Goal: Task Accomplishment & Management: Use online tool/utility

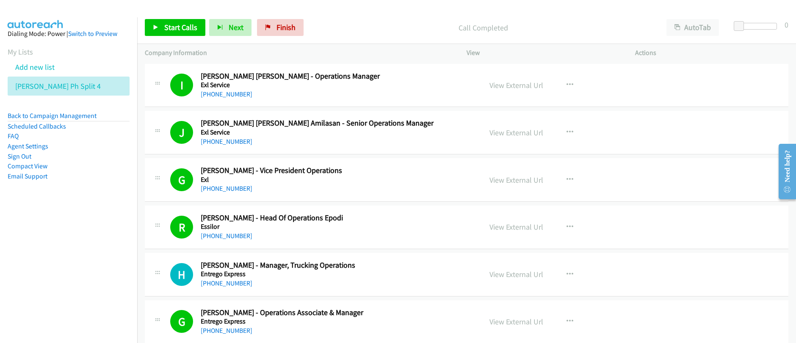
scroll to position [1158, 0]
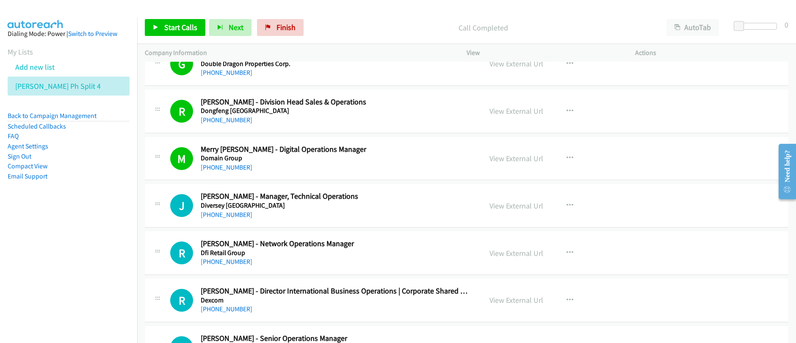
click at [368, 21] on div "Call Completed" at bounding box center [482, 27] width 351 height 17
click at [177, 33] on link "Start Calls" at bounding box center [175, 27] width 61 height 17
click at [177, 33] on div "Start Calls Pause Next Finish" at bounding box center [226, 27] width 163 height 17
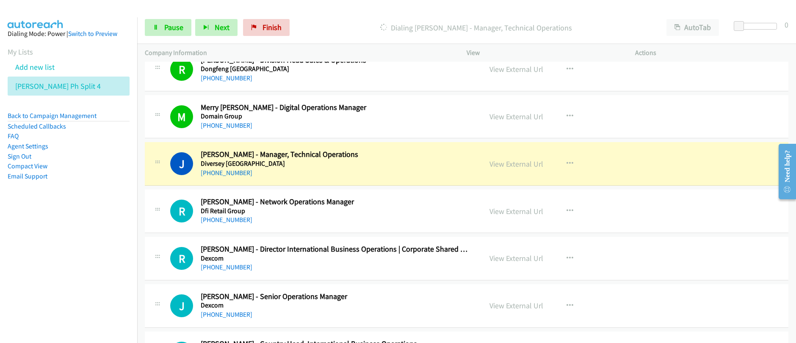
scroll to position [1212, 0]
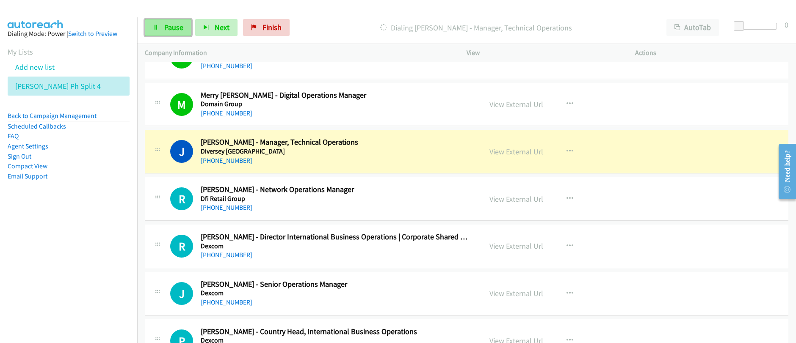
click at [174, 30] on span "Pause" at bounding box center [173, 27] width 19 height 10
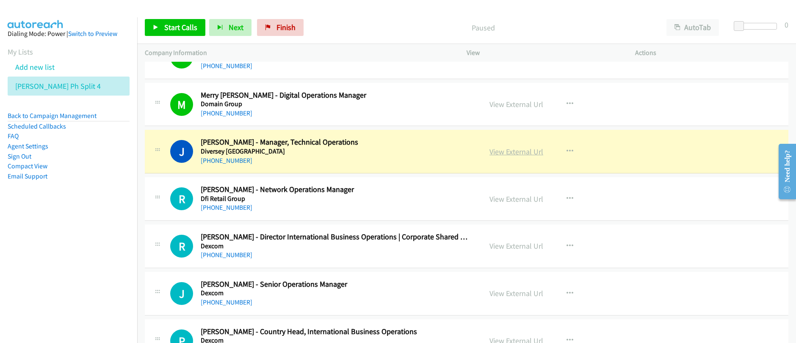
click at [523, 155] on link "View External Url" at bounding box center [516, 152] width 54 height 10
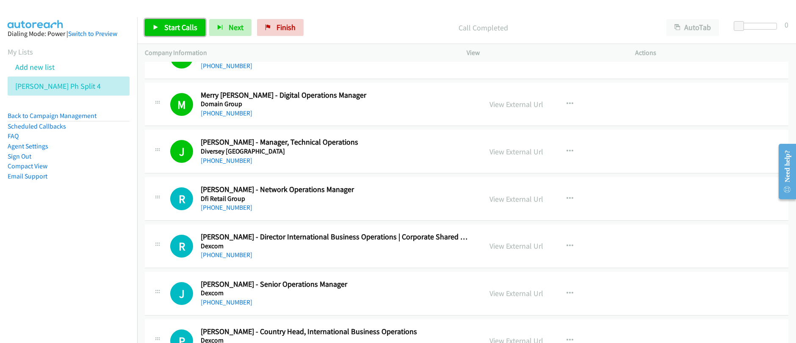
click at [183, 28] on span "Start Calls" at bounding box center [180, 27] width 33 height 10
click at [174, 32] on span "Pause" at bounding box center [173, 27] width 19 height 10
click at [175, 32] on link "Start Calls" at bounding box center [175, 27] width 61 height 17
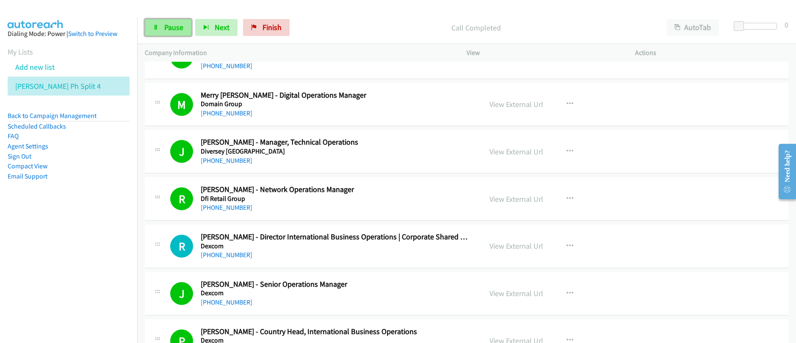
click at [173, 31] on span "Pause" at bounding box center [173, 27] width 19 height 10
click at [174, 32] on span "Start Calls" at bounding box center [180, 27] width 33 height 10
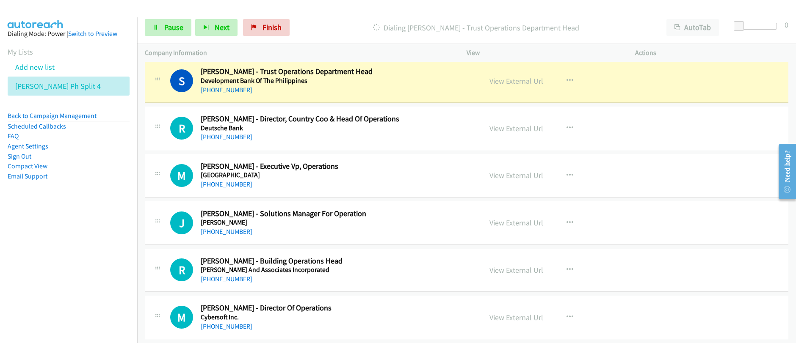
scroll to position [1568, 0]
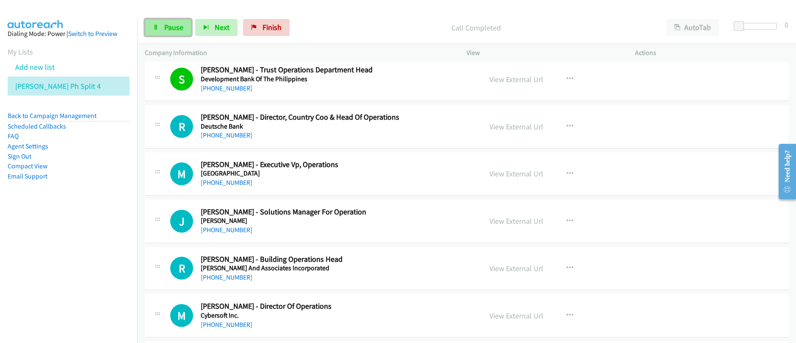
click at [166, 30] on span "Pause" at bounding box center [173, 27] width 19 height 10
click at [167, 31] on span "Start Calls" at bounding box center [180, 27] width 33 height 10
click at [165, 28] on span "Pause" at bounding box center [173, 27] width 19 height 10
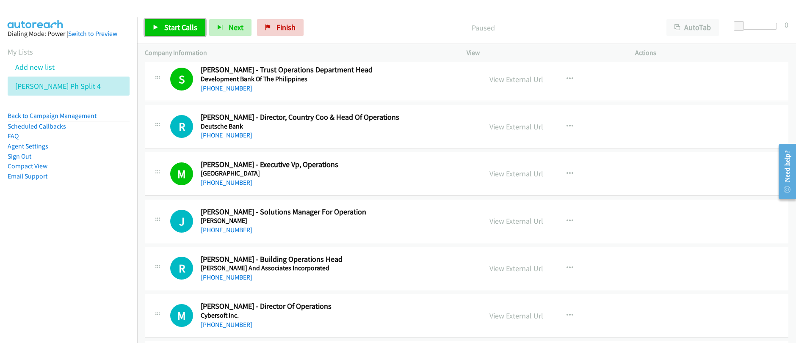
click at [165, 28] on span "Start Calls" at bounding box center [180, 27] width 33 height 10
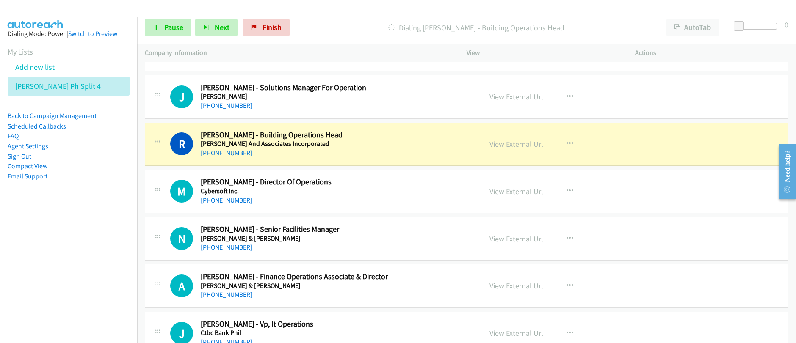
scroll to position [1692, 0]
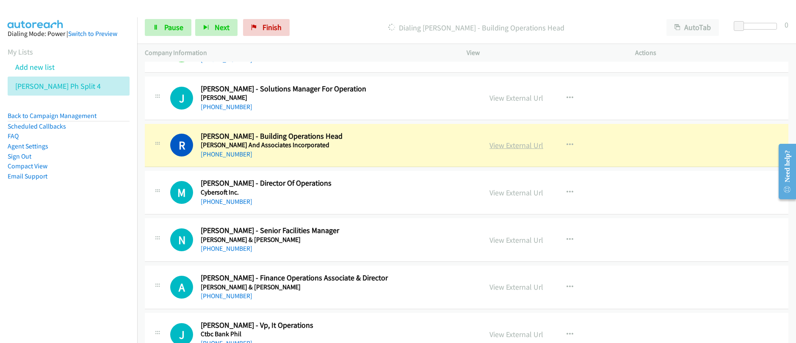
click at [506, 148] on link "View External Url" at bounding box center [516, 146] width 54 height 10
click at [0, 0] on div "Start Calls Pause Next Finish Dialing [PERSON_NAME] - Building Operations Head …" at bounding box center [398, 0] width 796 height 0
click at [176, 30] on span "Pause" at bounding box center [173, 27] width 19 height 10
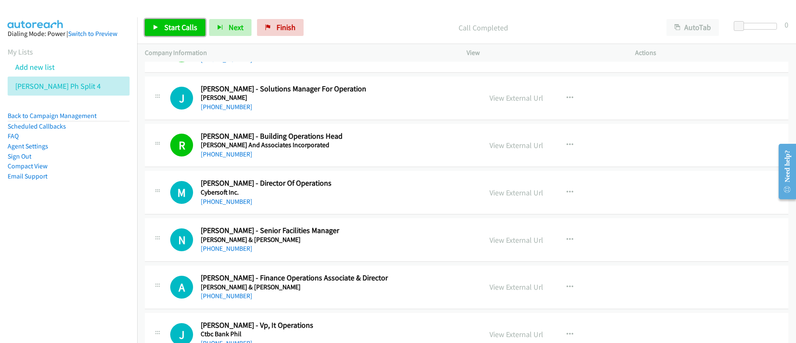
click at [176, 33] on link "Start Calls" at bounding box center [175, 27] width 61 height 17
click at [184, 27] on link "Pause" at bounding box center [168, 27] width 47 height 17
click at [568, 242] on icon "button" at bounding box center [570, 240] width 7 height 7
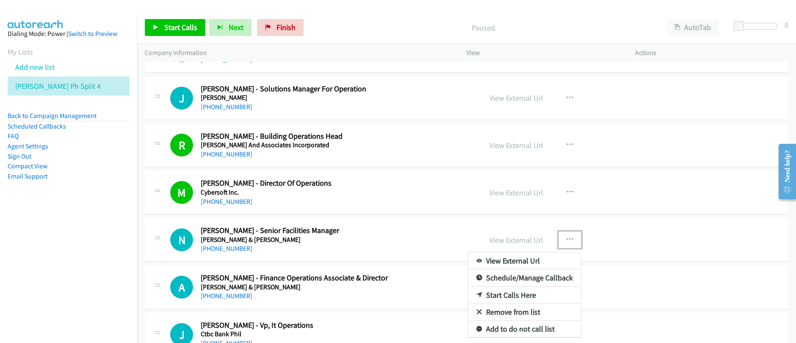
click at [510, 298] on link "Start Calls Here" at bounding box center [524, 295] width 113 height 17
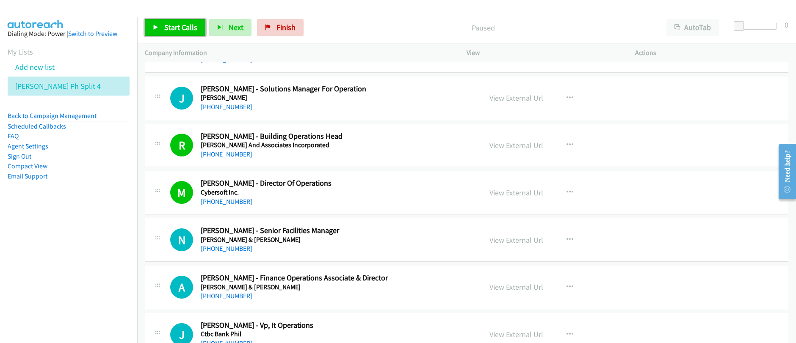
click at [185, 28] on span "Start Calls" at bounding box center [180, 27] width 33 height 10
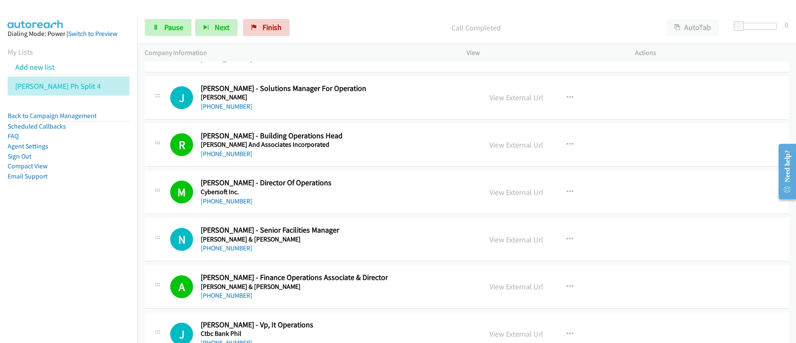
scroll to position [1692, 0]
click at [228, 249] on link "[PHONE_NUMBER]" at bounding box center [227, 248] width 52 height 8
click at [174, 28] on span "Pause" at bounding box center [173, 27] width 19 height 10
click at [174, 28] on span "Start Calls" at bounding box center [180, 27] width 33 height 10
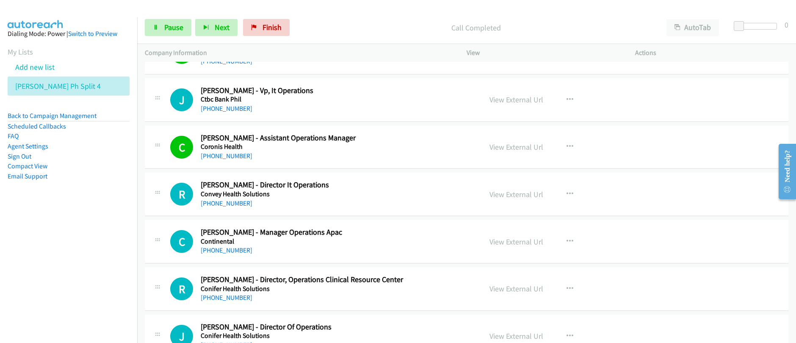
scroll to position [1928, 0]
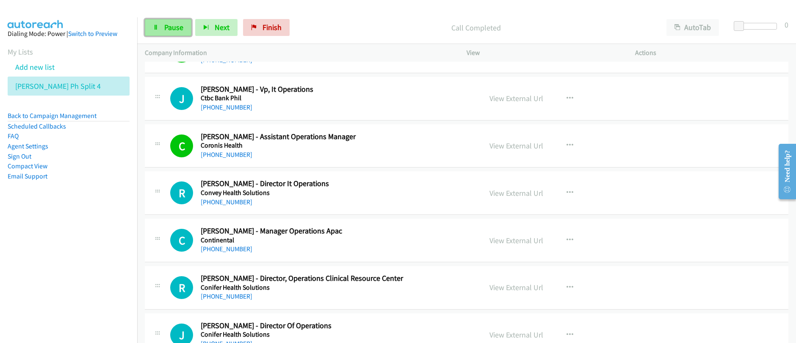
click at [162, 28] on link "Pause" at bounding box center [168, 27] width 47 height 17
click at [162, 28] on link "Start Calls" at bounding box center [175, 27] width 61 height 17
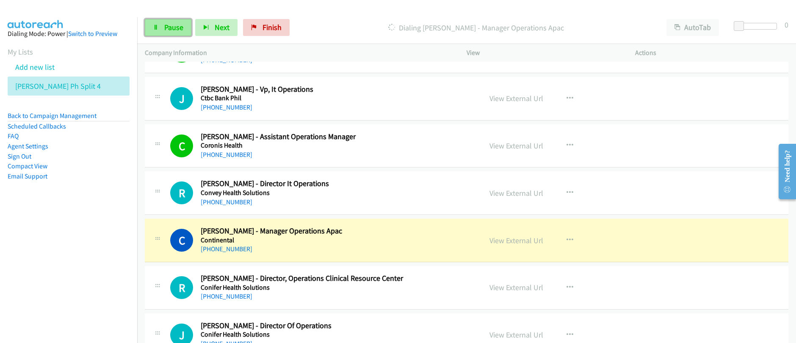
click at [169, 29] on span "Pause" at bounding box center [173, 27] width 19 height 10
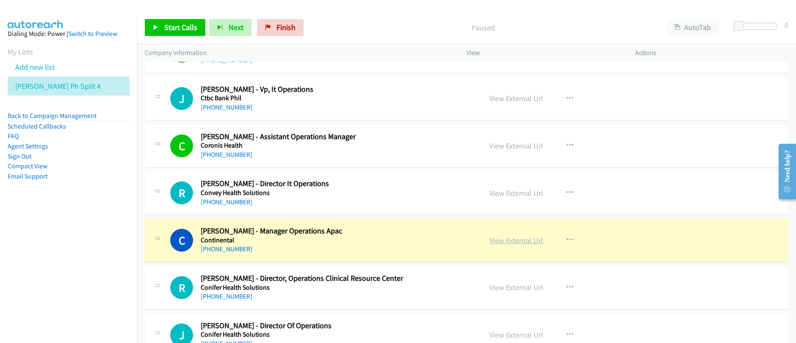
click at [520, 244] on link "View External Url" at bounding box center [516, 241] width 54 height 10
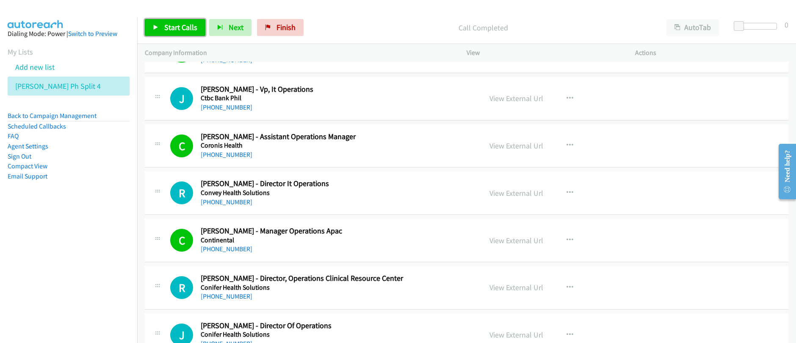
click at [167, 34] on link "Start Calls" at bounding box center [175, 27] width 61 height 17
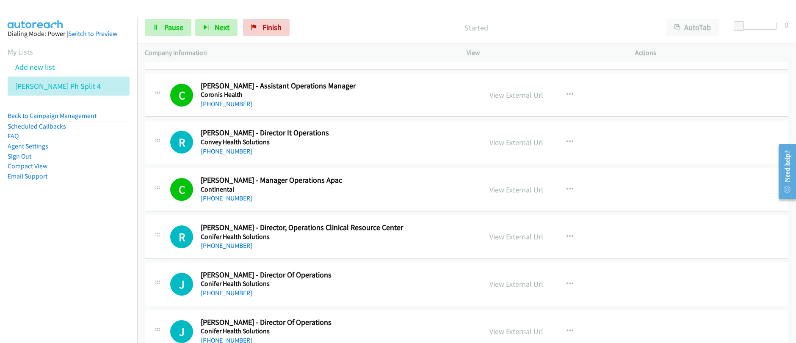
scroll to position [1997, 0]
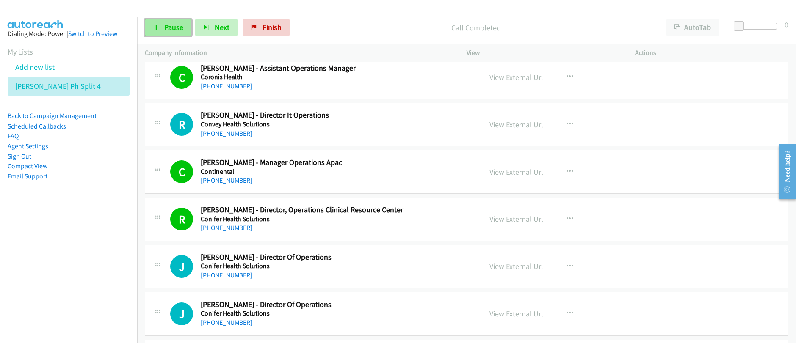
click at [163, 31] on link "Pause" at bounding box center [168, 27] width 47 height 17
click at [163, 31] on link "Start Calls" at bounding box center [175, 27] width 61 height 17
click at [171, 30] on span "Pause" at bounding box center [173, 27] width 19 height 10
click at [170, 30] on span "Start Calls" at bounding box center [180, 27] width 33 height 10
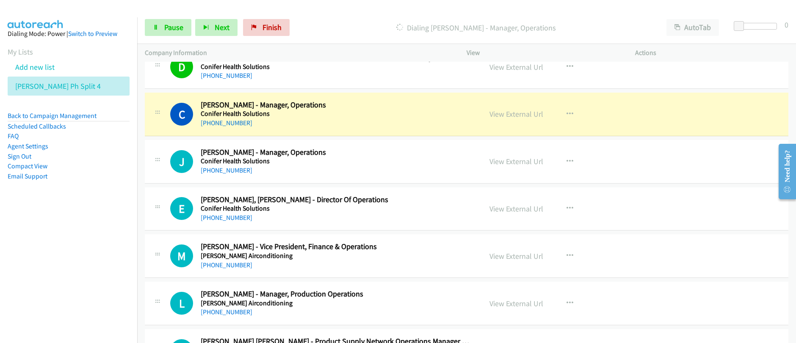
scroll to position [2386, 0]
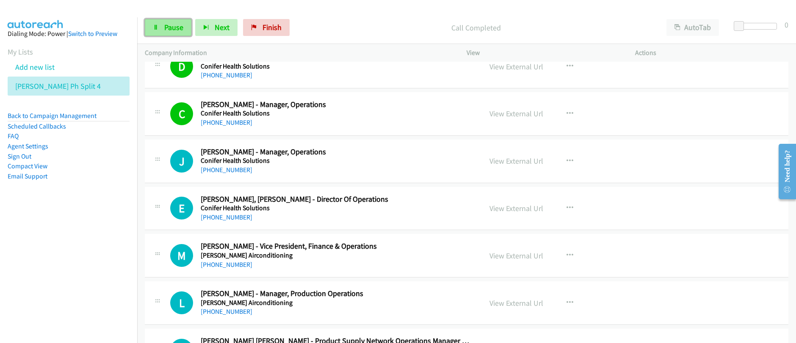
click at [166, 28] on span "Pause" at bounding box center [173, 27] width 19 height 10
click at [176, 32] on link "Start Calls" at bounding box center [175, 27] width 61 height 17
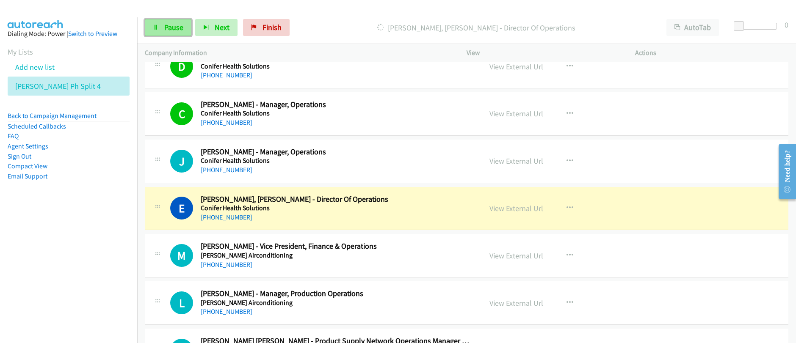
click at [175, 28] on span "Pause" at bounding box center [173, 27] width 19 height 10
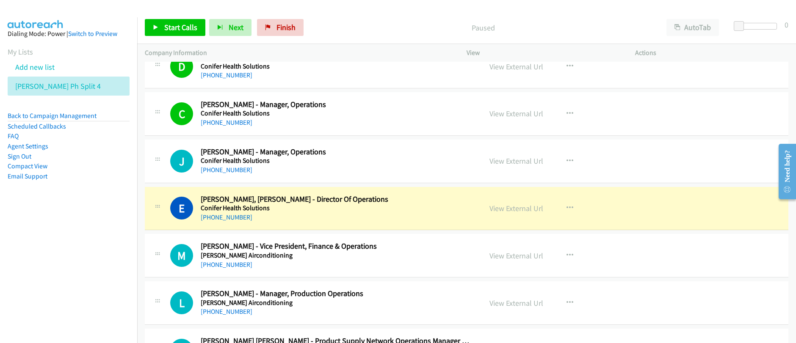
click at [405, 36] on div "Paused" at bounding box center [482, 27] width 351 height 17
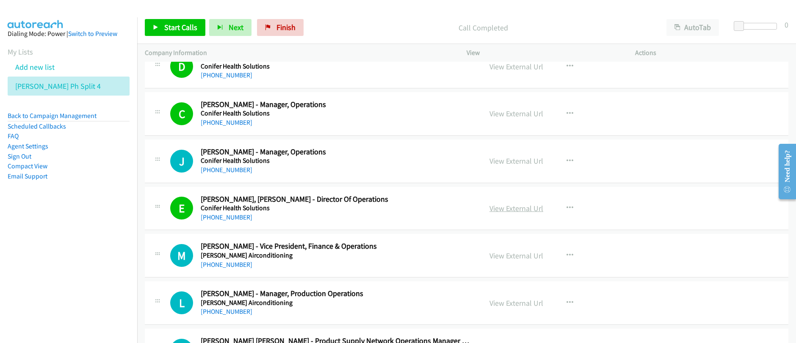
click at [523, 210] on link "View External Url" at bounding box center [516, 209] width 54 height 10
click at [0, 0] on div "Start Calls Pause Next Finish Call Completed AutoTab AutoTab 0 Company Informat…" at bounding box center [398, 0] width 796 height 0
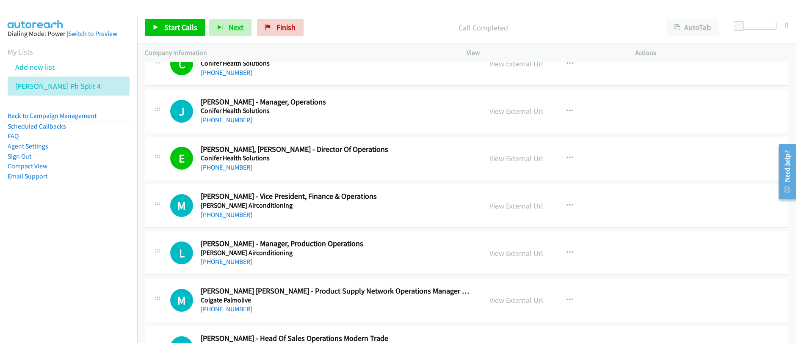
scroll to position [2438, 0]
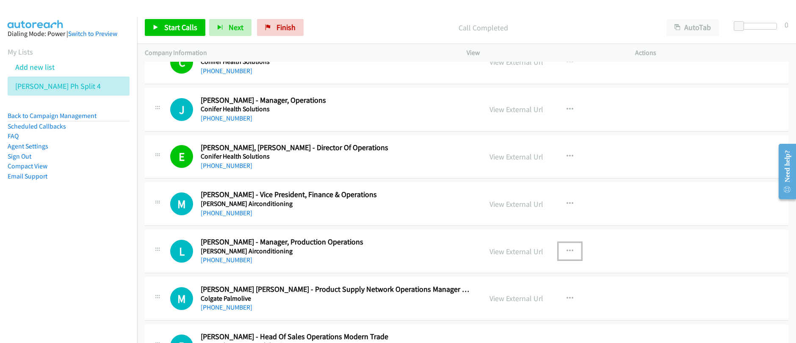
click at [569, 250] on icon "button" at bounding box center [570, 251] width 7 height 7
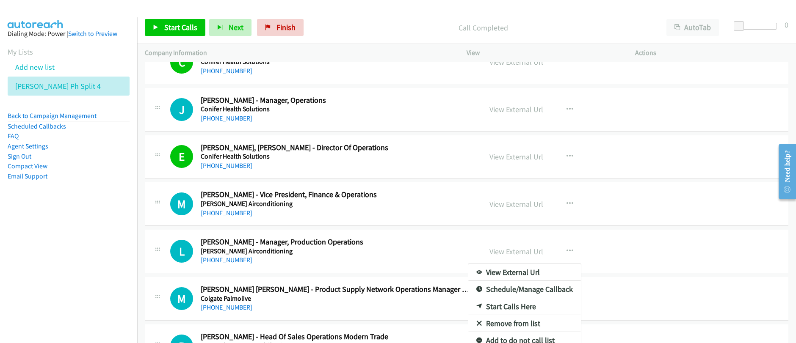
click at [489, 307] on link "Start Calls Here" at bounding box center [524, 307] width 113 height 17
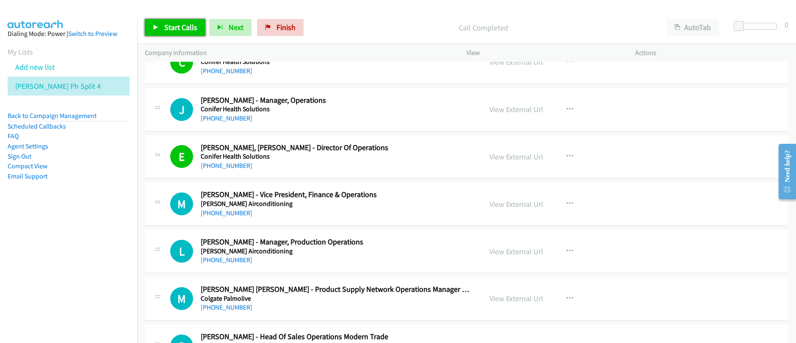
click at [170, 28] on span "Start Calls" at bounding box center [180, 27] width 33 height 10
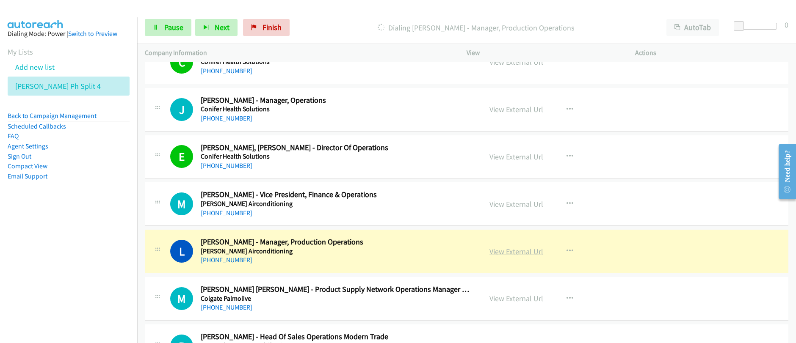
click at [519, 255] on link "View External Url" at bounding box center [516, 252] width 54 height 10
click at [179, 29] on span "Pause" at bounding box center [173, 27] width 19 height 10
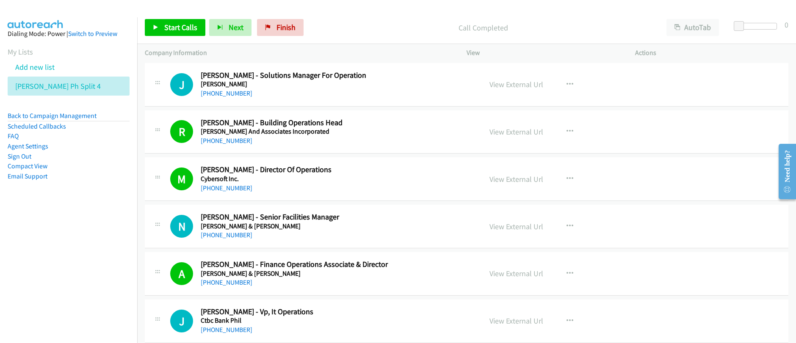
scroll to position [1710, 0]
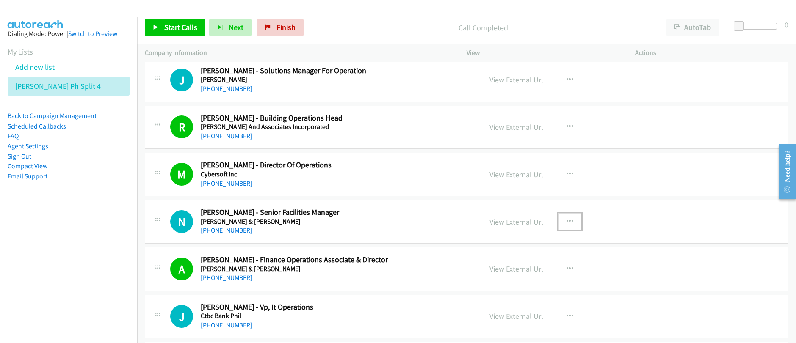
click at [567, 221] on icon "button" at bounding box center [570, 221] width 7 height 7
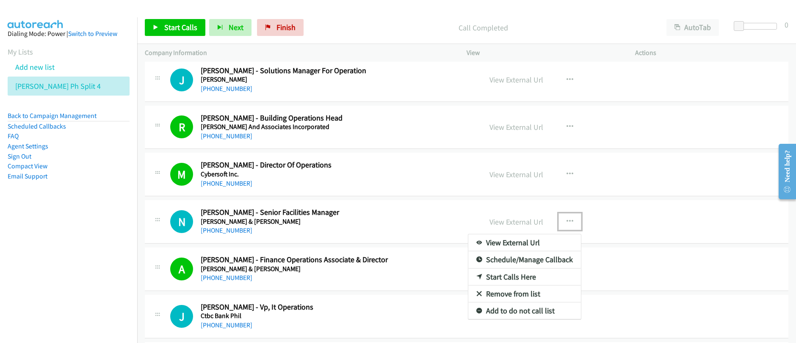
click at [506, 279] on link "Start Calls Here" at bounding box center [524, 277] width 113 height 17
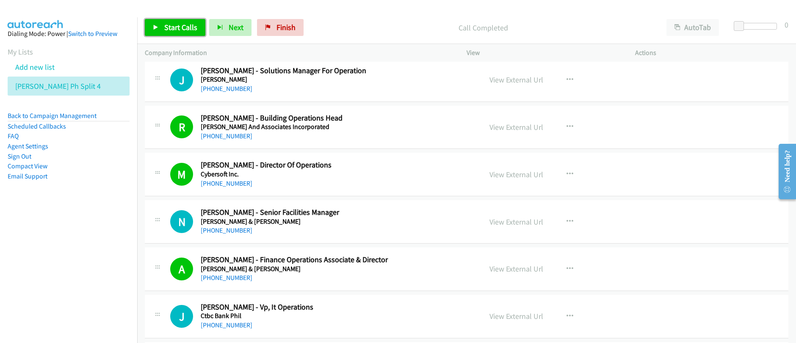
click at [170, 29] on span "Start Calls" at bounding box center [180, 27] width 33 height 10
click at [170, 29] on span "Pause" at bounding box center [173, 27] width 19 height 10
click at [528, 223] on link "View External Url" at bounding box center [516, 222] width 54 height 10
click at [171, 26] on span "Start Calls" at bounding box center [180, 27] width 33 height 10
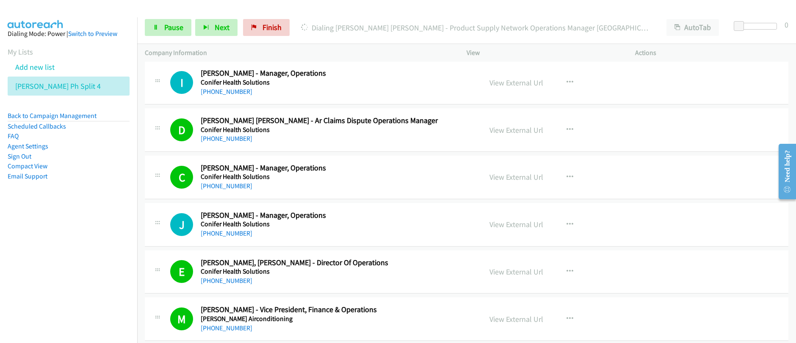
scroll to position [2506, 0]
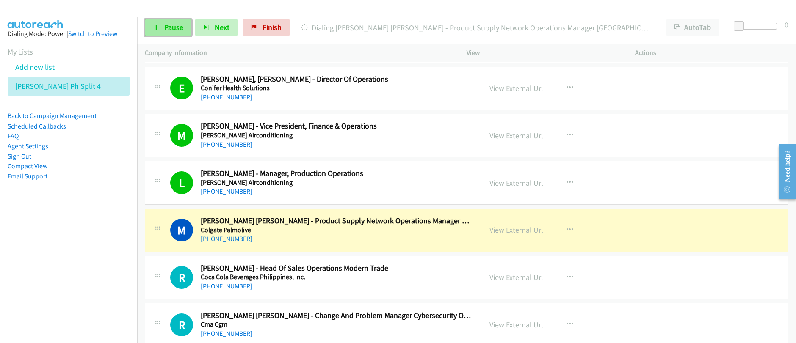
click at [176, 31] on span "Pause" at bounding box center [173, 27] width 19 height 10
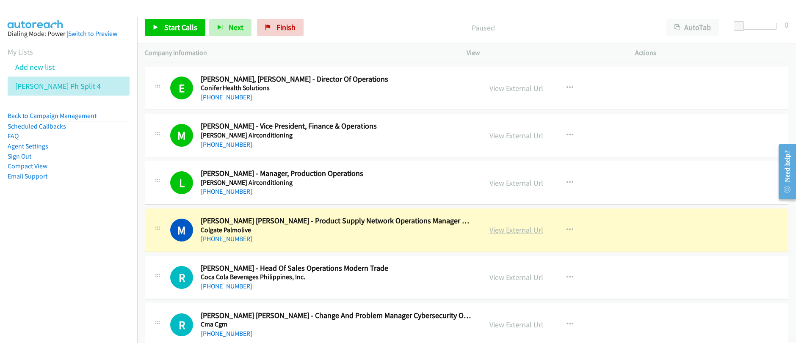
click at [520, 234] on link "View External Url" at bounding box center [516, 230] width 54 height 10
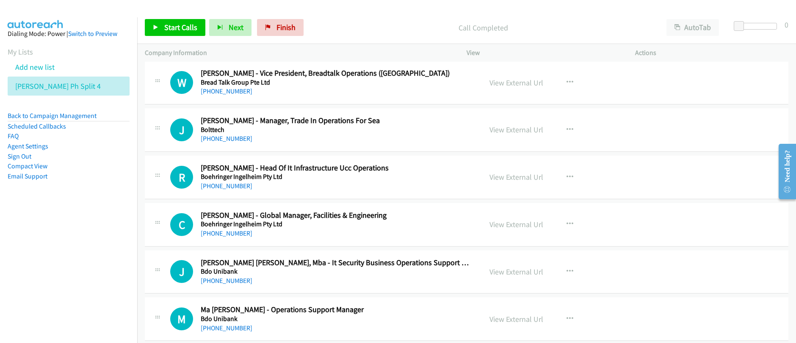
scroll to position [4396, 0]
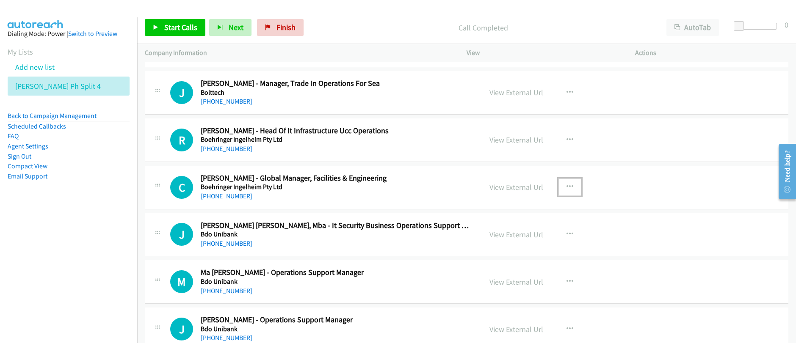
click at [568, 188] on icon "button" at bounding box center [570, 187] width 7 height 7
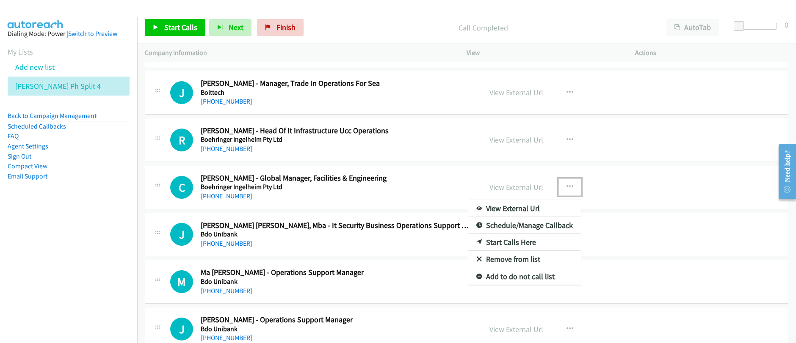
click at [519, 245] on link "Start Calls Here" at bounding box center [524, 242] width 113 height 17
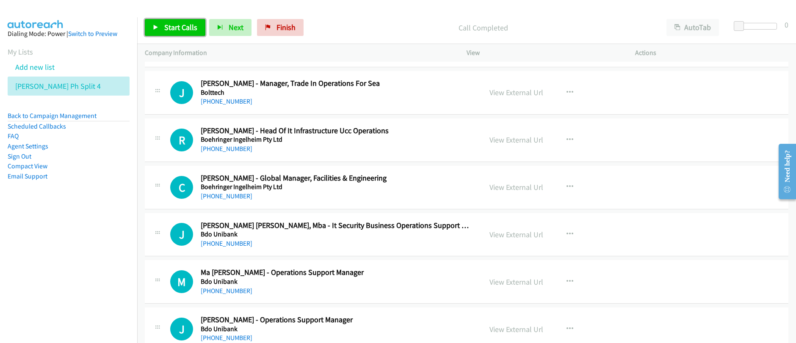
click at [174, 31] on span "Start Calls" at bounding box center [180, 27] width 33 height 10
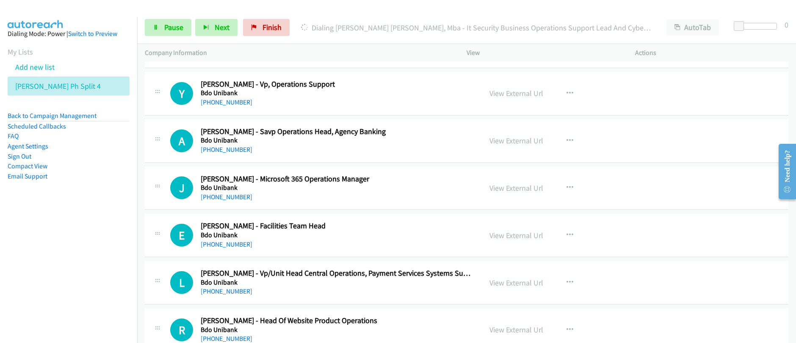
scroll to position [4687, 0]
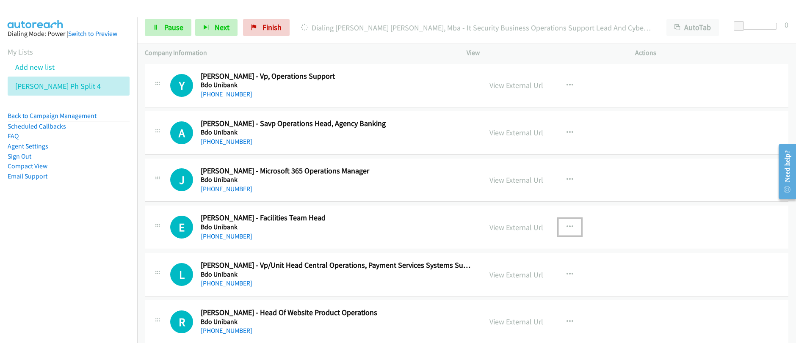
click at [567, 228] on icon "button" at bounding box center [570, 227] width 7 height 7
click at [0, 0] on div at bounding box center [0, 0] width 0 height 0
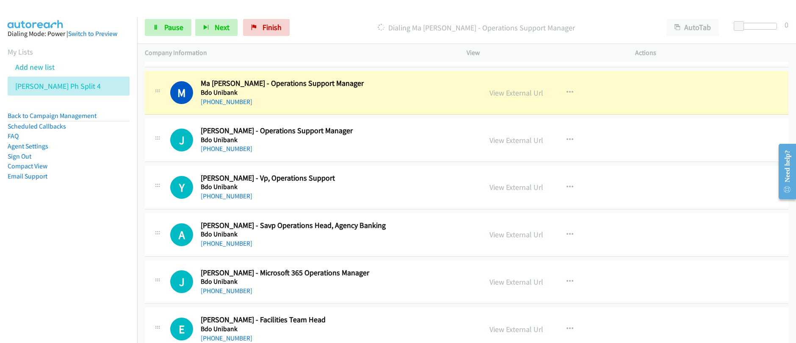
scroll to position [4587, 0]
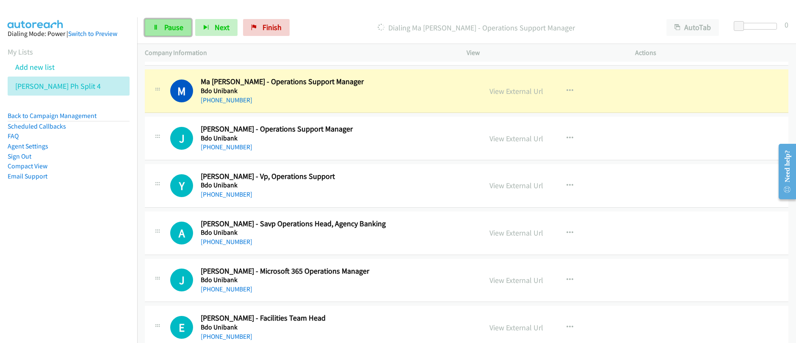
click at [160, 32] on link "Pause" at bounding box center [168, 27] width 47 height 17
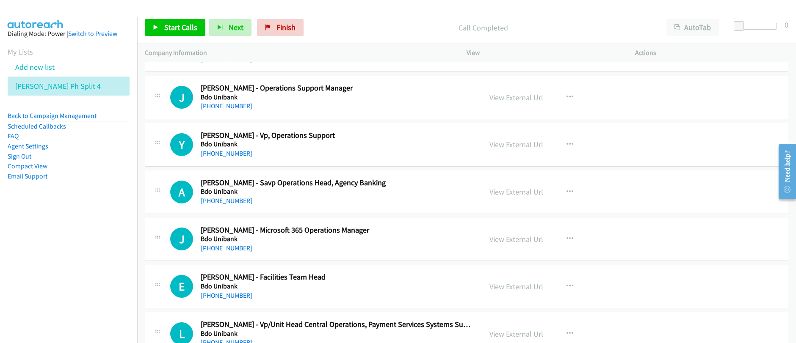
scroll to position [4665, 0]
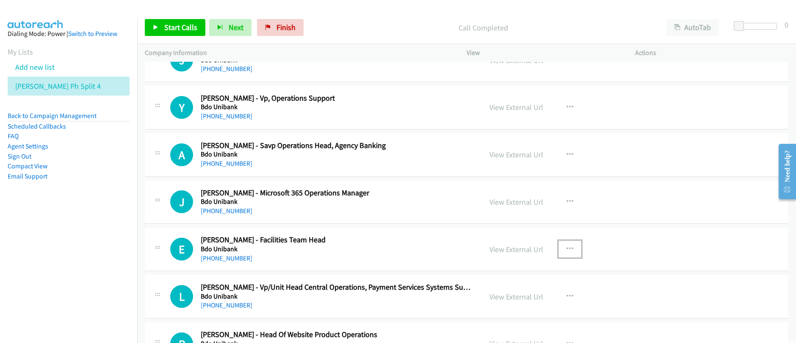
click at [567, 248] on icon "button" at bounding box center [570, 249] width 7 height 7
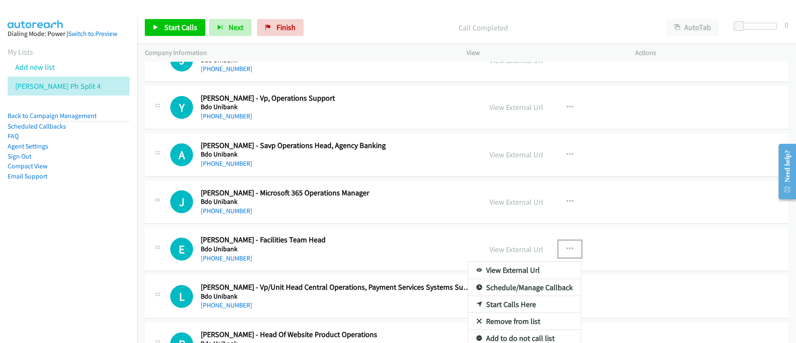
click at [513, 304] on link "Start Calls Here" at bounding box center [524, 304] width 113 height 17
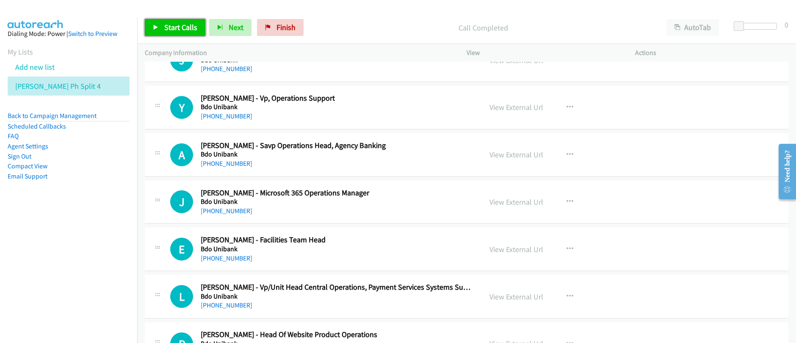
click at [162, 30] on link "Start Calls" at bounding box center [175, 27] width 61 height 17
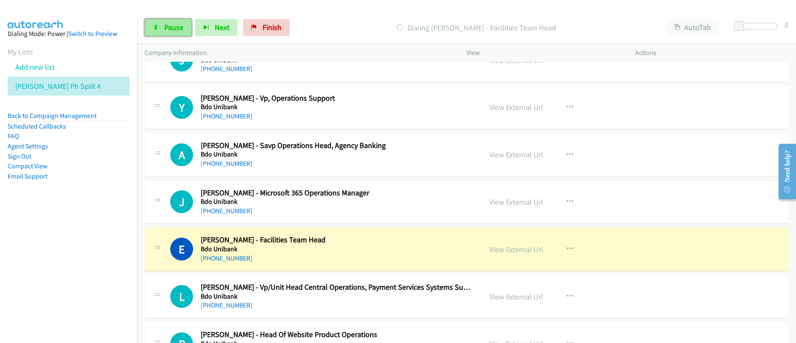
click at [173, 30] on span "Pause" at bounding box center [173, 27] width 19 height 10
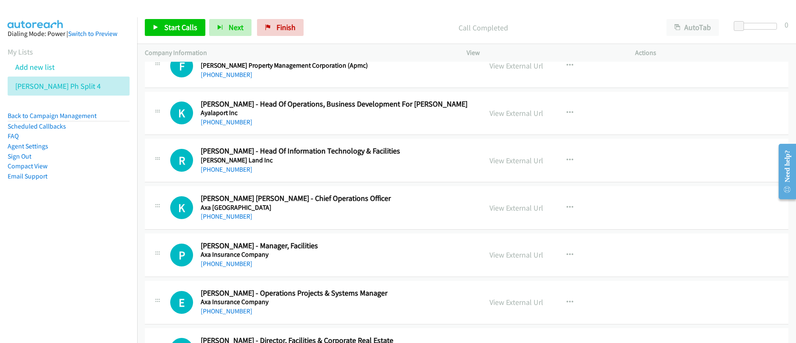
scroll to position [6081, 0]
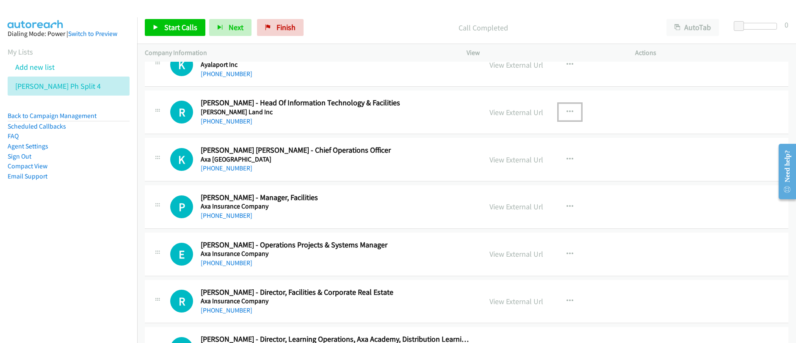
click at [567, 112] on icon "button" at bounding box center [570, 112] width 7 height 7
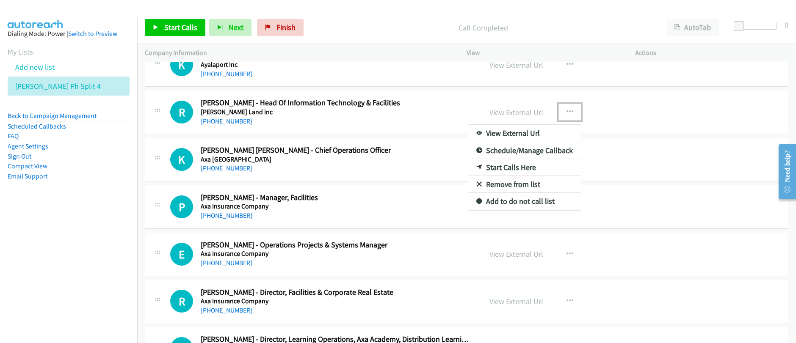
click at [517, 170] on link "Start Calls Here" at bounding box center [524, 167] width 113 height 17
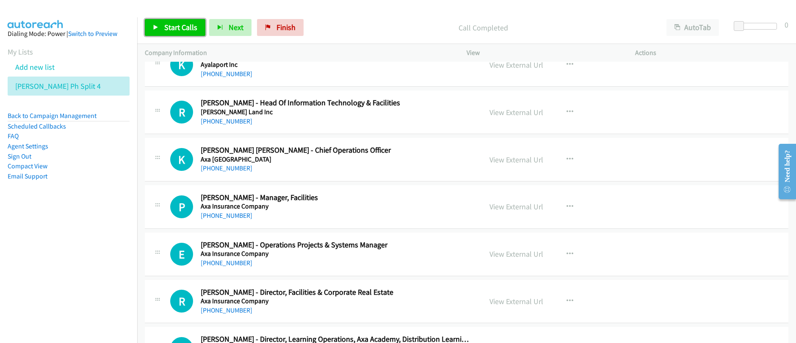
click at [175, 28] on span "Start Calls" at bounding box center [180, 27] width 33 height 10
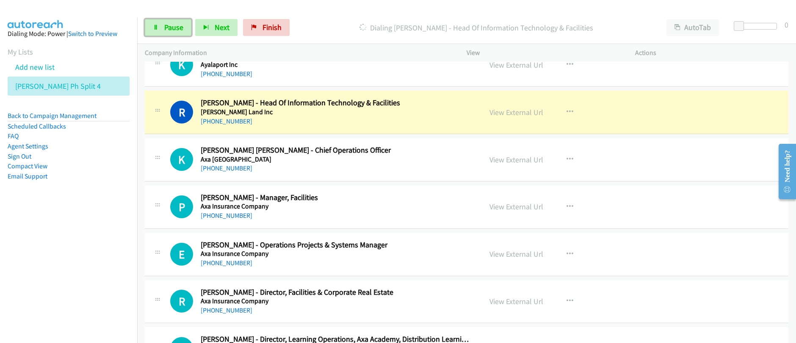
click at [175, 28] on span "Pause" at bounding box center [173, 27] width 19 height 10
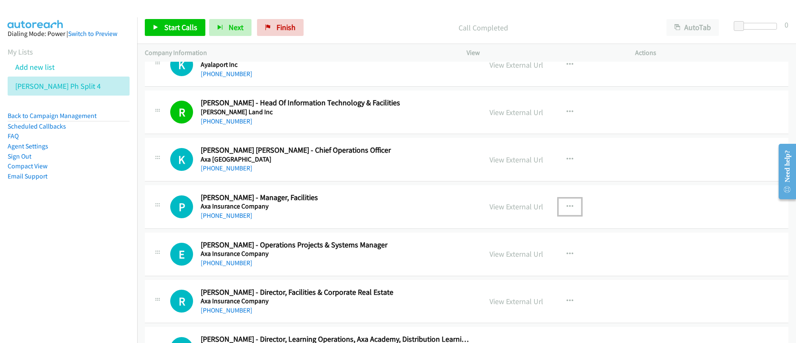
click at [569, 207] on icon "button" at bounding box center [570, 207] width 7 height 7
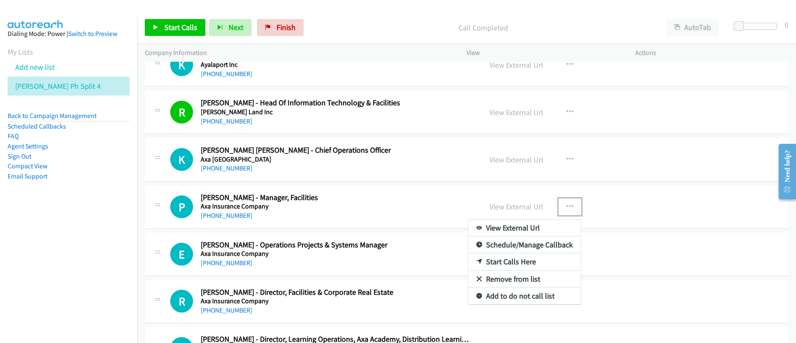
click at [513, 264] on link "Start Calls Here" at bounding box center [524, 262] width 113 height 17
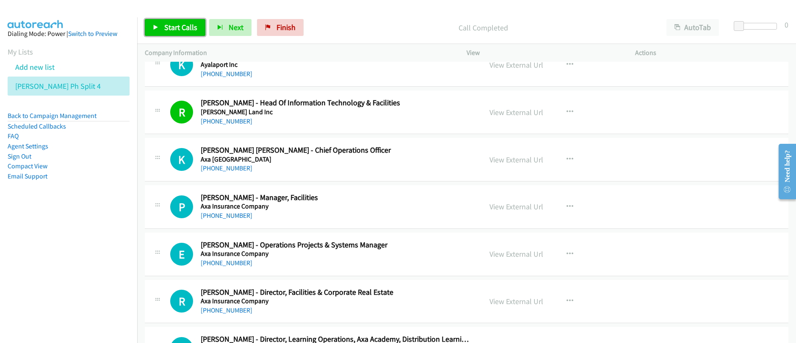
click at [161, 28] on link "Start Calls" at bounding box center [175, 27] width 61 height 17
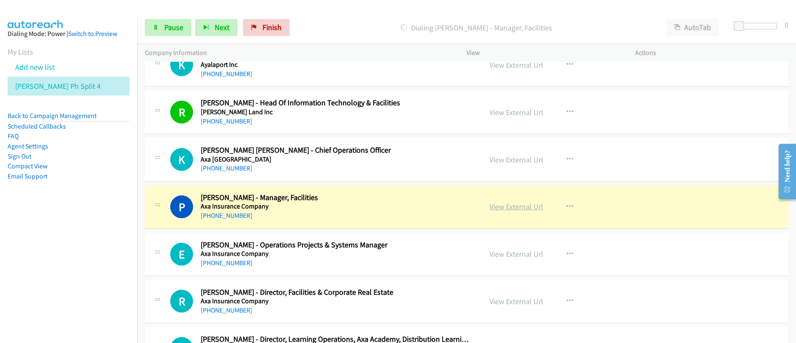
click at [517, 207] on link "View External Url" at bounding box center [516, 207] width 54 height 10
click at [169, 33] on link "Pause" at bounding box center [168, 27] width 47 height 17
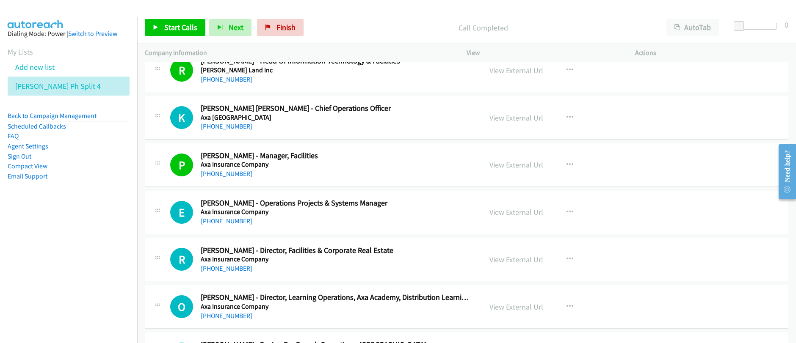
scroll to position [6261, 0]
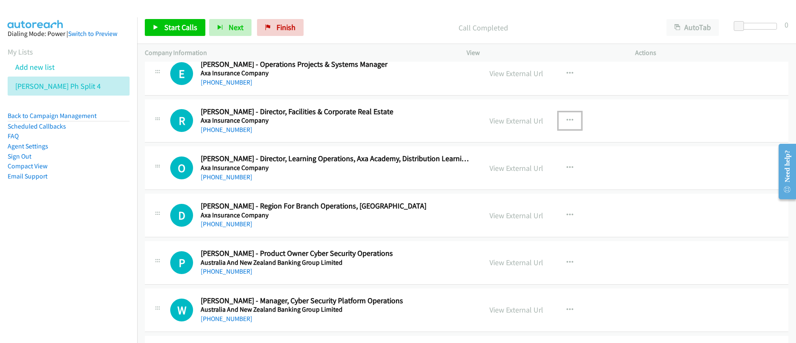
click at [567, 122] on icon "button" at bounding box center [570, 120] width 7 height 7
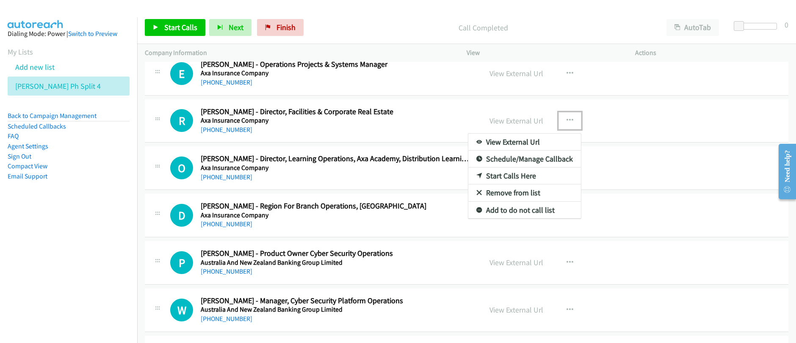
click at [506, 179] on link "Start Calls Here" at bounding box center [524, 176] width 113 height 17
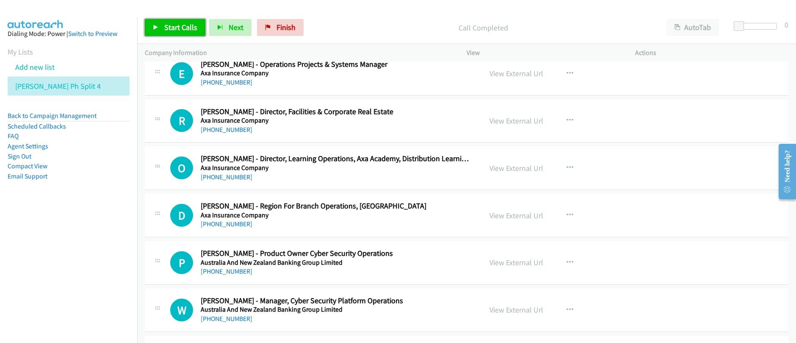
click at [172, 34] on link "Start Calls" at bounding box center [175, 27] width 61 height 17
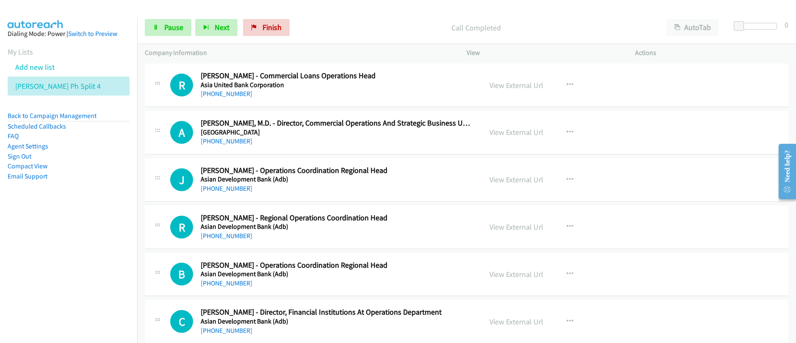
scroll to position [6909, 0]
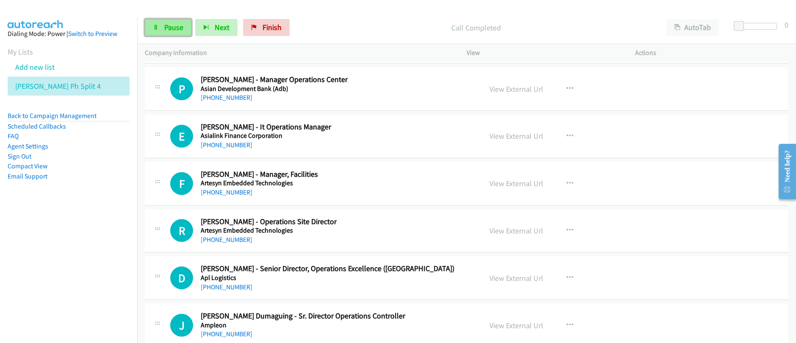
click at [164, 30] on span "Pause" at bounding box center [173, 27] width 19 height 10
click at [164, 29] on span "Pause" at bounding box center [173, 27] width 19 height 10
click at [567, 186] on icon "button" at bounding box center [570, 183] width 7 height 7
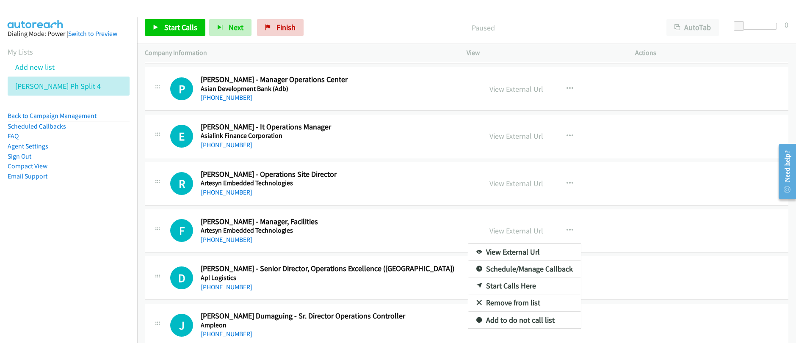
scroll to position [6892, 0]
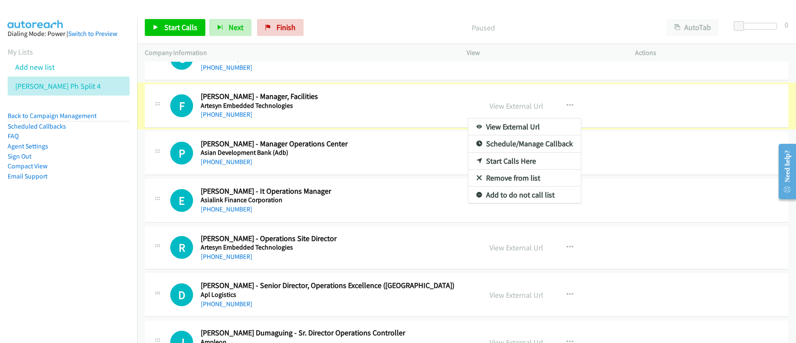
click at [180, 30] on div at bounding box center [398, 171] width 796 height 343
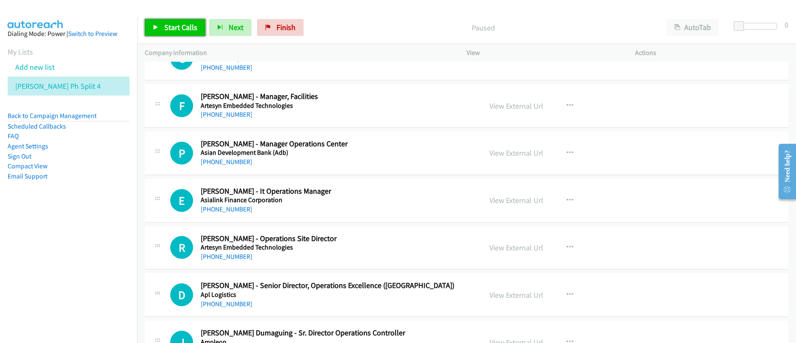
click at [180, 30] on span "Start Calls" at bounding box center [180, 27] width 33 height 10
click at [180, 30] on span "Pause" at bounding box center [173, 27] width 19 height 10
click at [522, 110] on link "View External Url" at bounding box center [516, 106] width 54 height 10
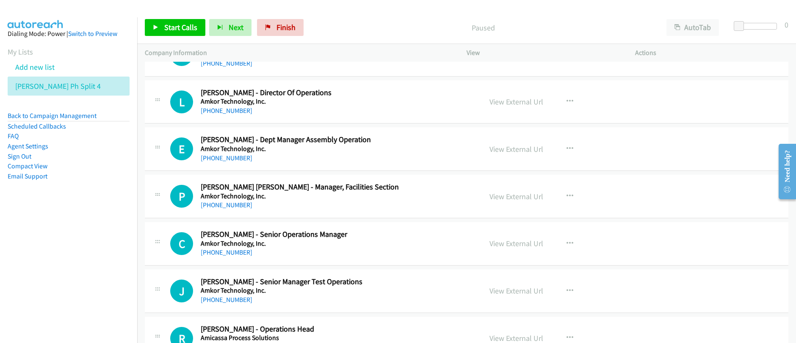
scroll to position [7329, 0]
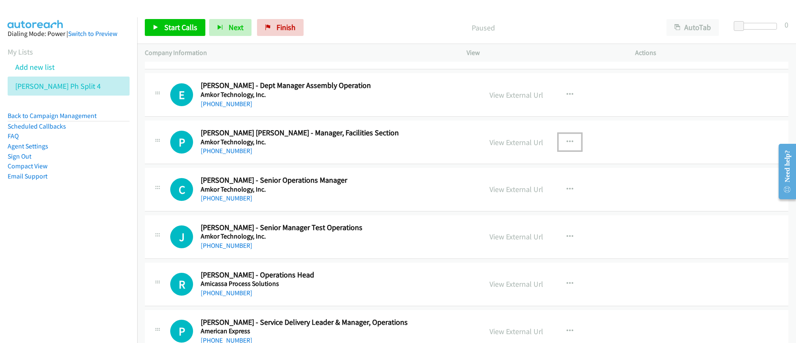
click at [568, 141] on icon "button" at bounding box center [570, 142] width 7 height 7
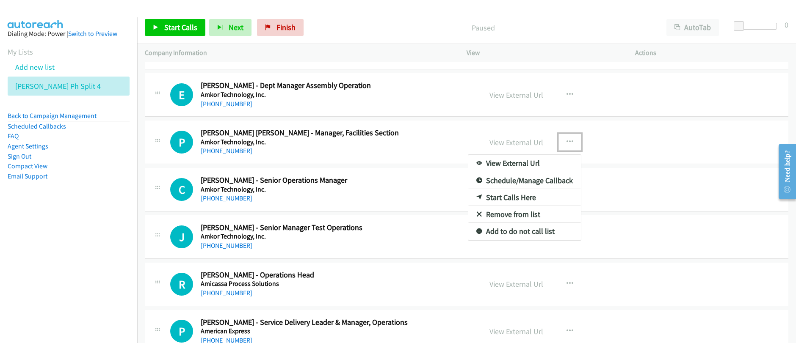
click at [514, 202] on link "Start Calls Here" at bounding box center [524, 197] width 113 height 17
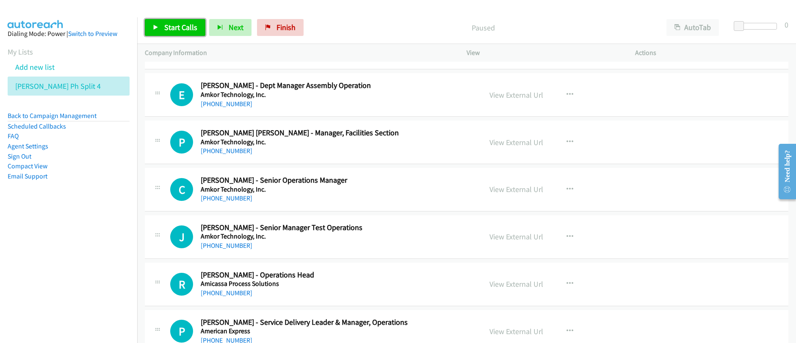
click at [175, 29] on span "Start Calls" at bounding box center [180, 27] width 33 height 10
click at [175, 29] on div "Start Calls Pause Next Finish" at bounding box center [226, 27] width 163 height 17
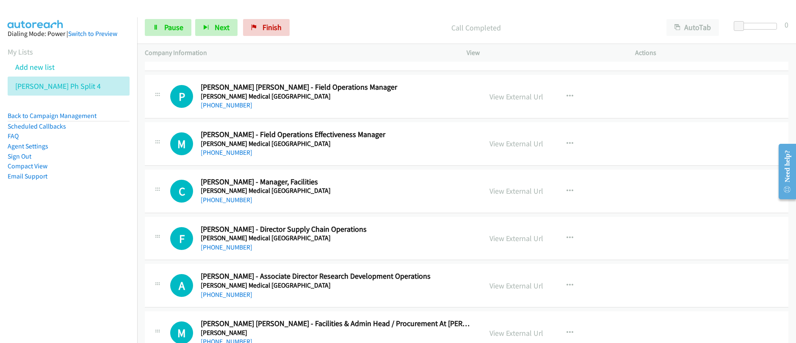
scroll to position [8826, 0]
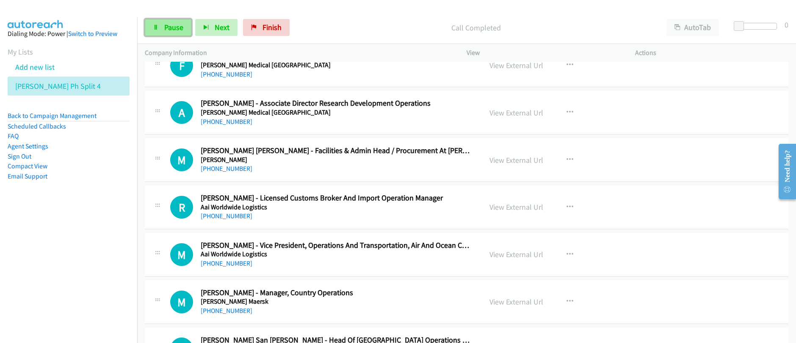
click at [171, 31] on span "Pause" at bounding box center [173, 27] width 19 height 10
click at [570, 160] on button "button" at bounding box center [570, 160] width 23 height 17
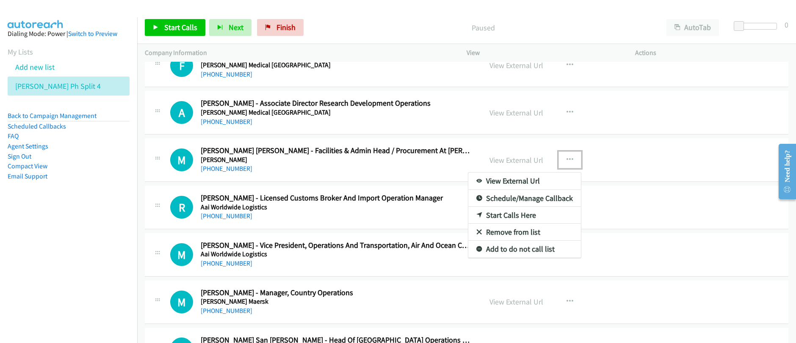
click at [504, 215] on link "Start Calls Here" at bounding box center [524, 215] width 113 height 17
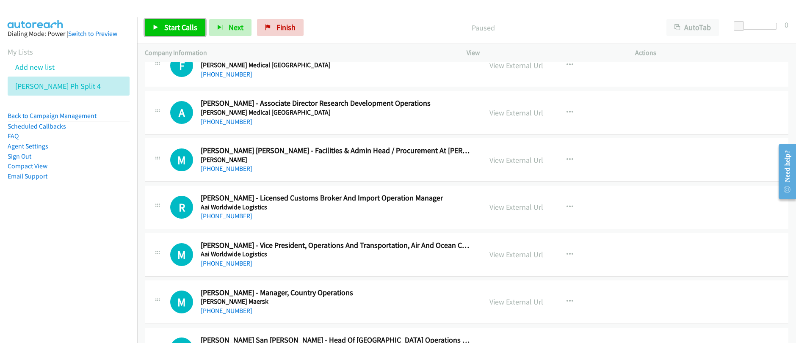
click at [165, 26] on span "Start Calls" at bounding box center [180, 27] width 33 height 10
click at [165, 33] on link "Pause" at bounding box center [168, 27] width 47 height 17
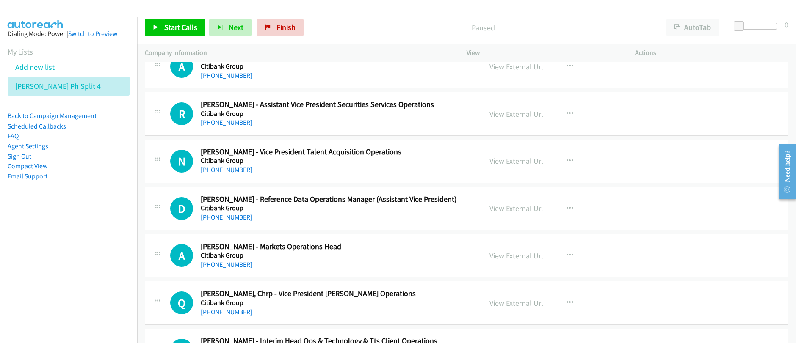
scroll to position [7689, 0]
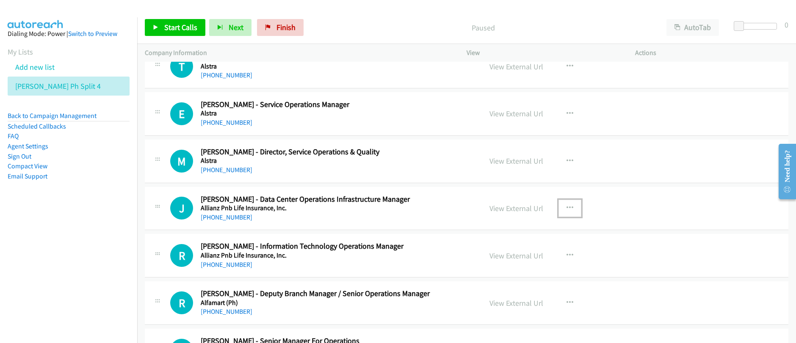
click at [567, 209] on icon "button" at bounding box center [570, 208] width 7 height 7
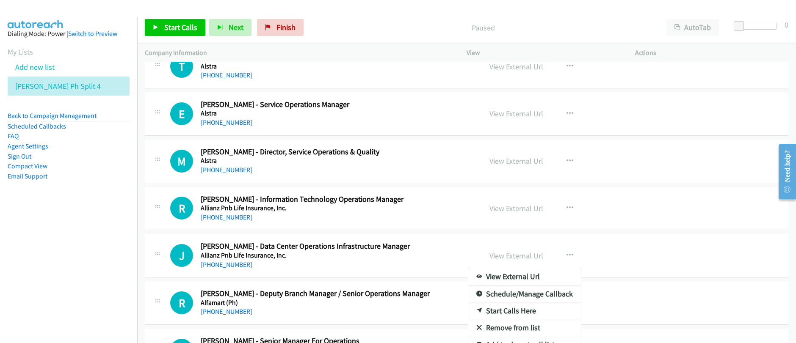
scroll to position [7704, 0]
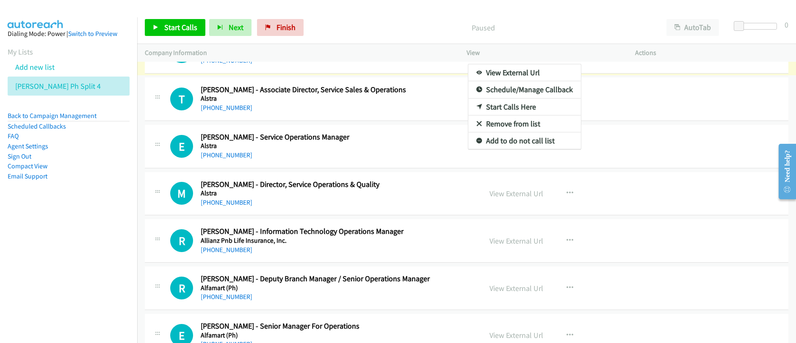
click at [180, 30] on div at bounding box center [398, 171] width 796 height 343
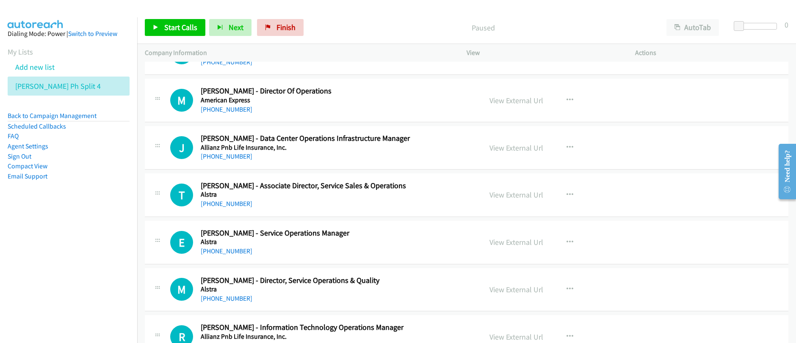
scroll to position [7607, 0]
click at [166, 30] on span "Start Calls" at bounding box center [180, 27] width 33 height 10
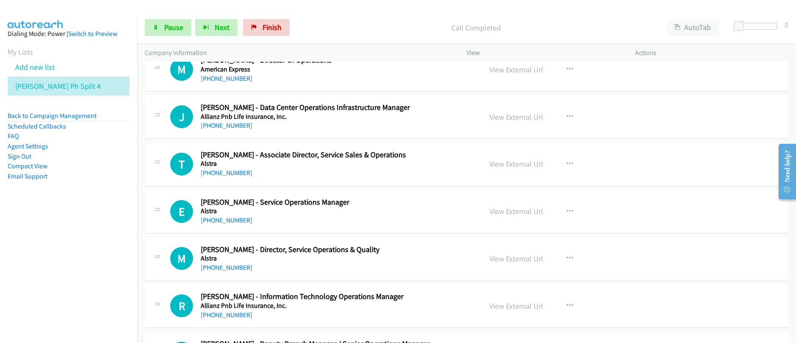
scroll to position [7634, 0]
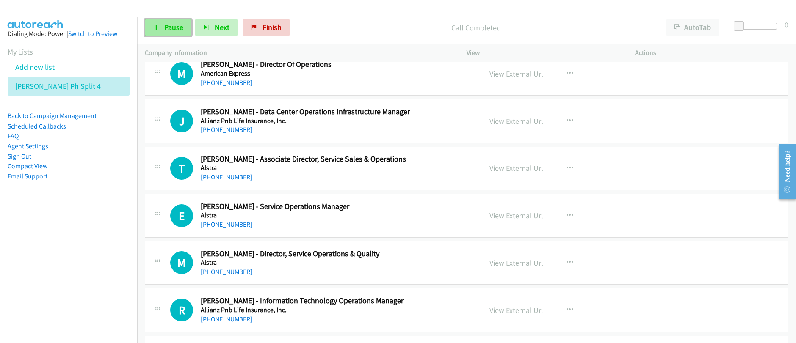
click at [161, 30] on link "Pause" at bounding box center [168, 27] width 47 height 17
click at [567, 123] on icon "button" at bounding box center [570, 121] width 7 height 7
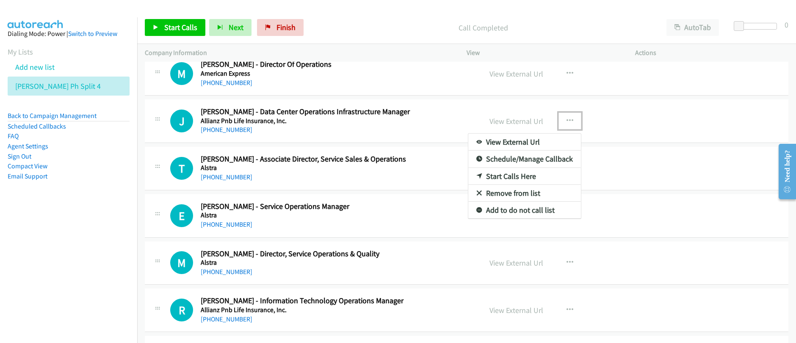
click at [503, 175] on link "Start Calls Here" at bounding box center [524, 176] width 113 height 17
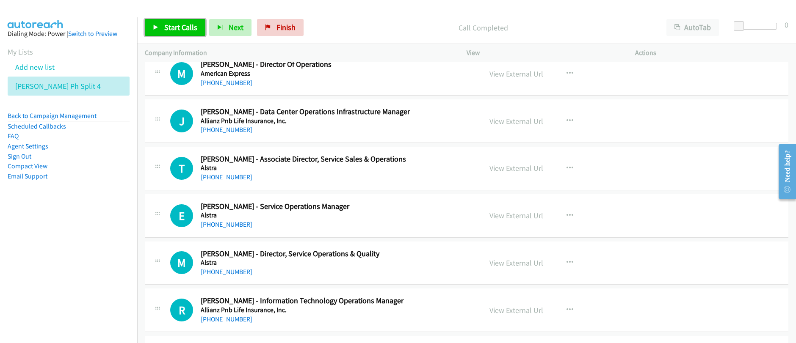
click at [175, 29] on span "Start Calls" at bounding box center [180, 27] width 33 height 10
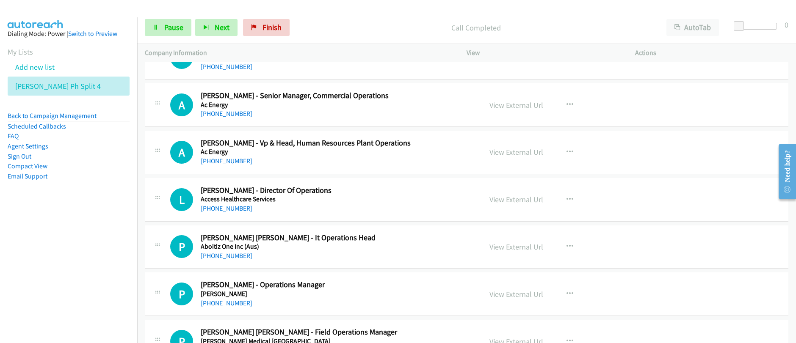
scroll to position [303, 0]
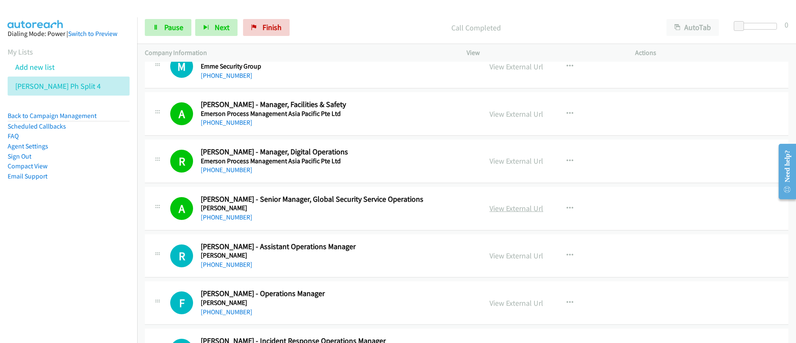
click at [512, 207] on link "View External Url" at bounding box center [516, 209] width 54 height 10
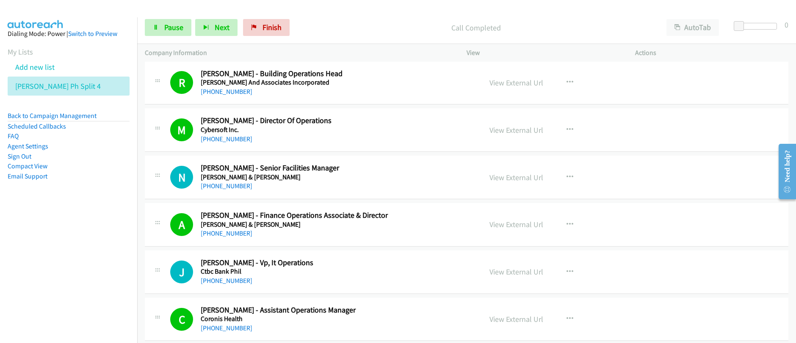
scroll to position [1743, 0]
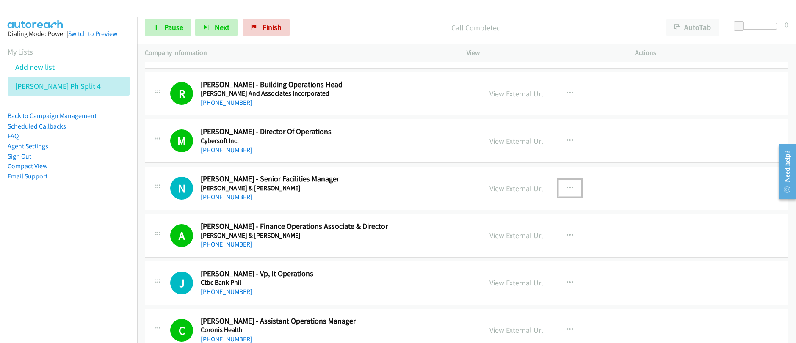
click at [568, 187] on icon "button" at bounding box center [570, 188] width 7 height 7
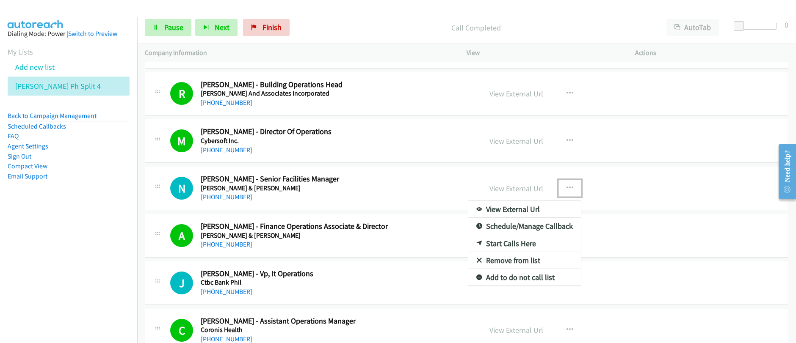
click at [503, 244] on link "Start Calls Here" at bounding box center [524, 243] width 113 height 17
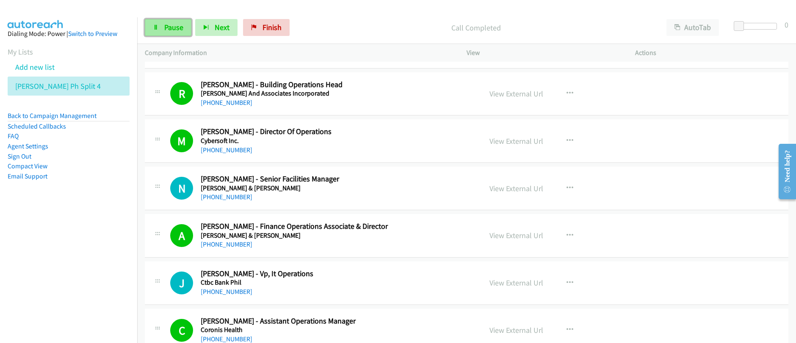
click at [168, 29] on span "Pause" at bounding box center [173, 27] width 19 height 10
click at [569, 189] on icon "button" at bounding box center [570, 188] width 7 height 7
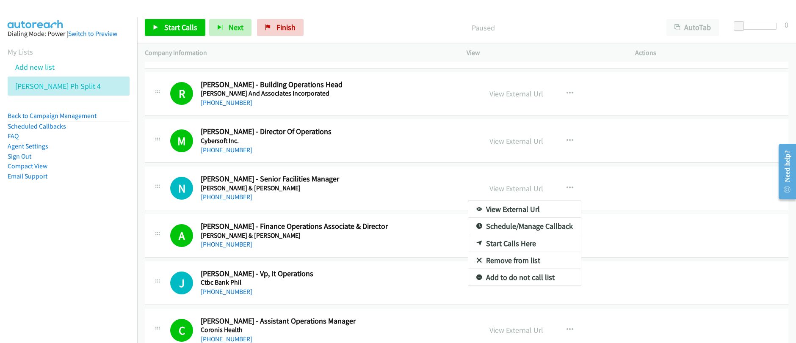
click at [162, 26] on div at bounding box center [398, 171] width 796 height 343
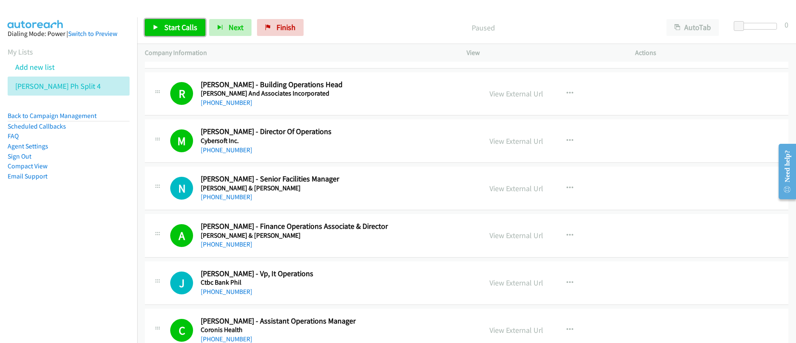
click at [162, 26] on link "Start Calls" at bounding box center [175, 27] width 61 height 17
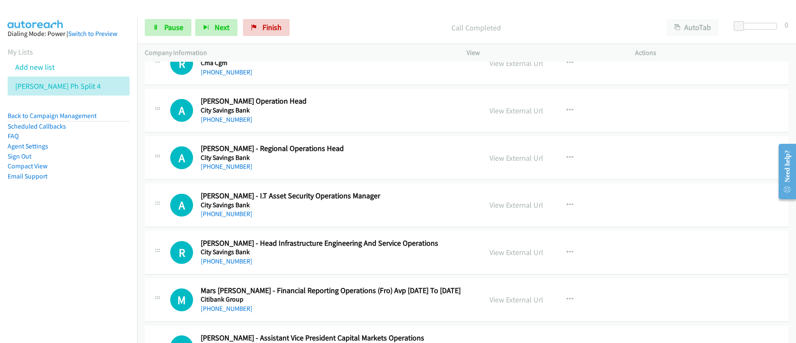
scroll to position [2772, 0]
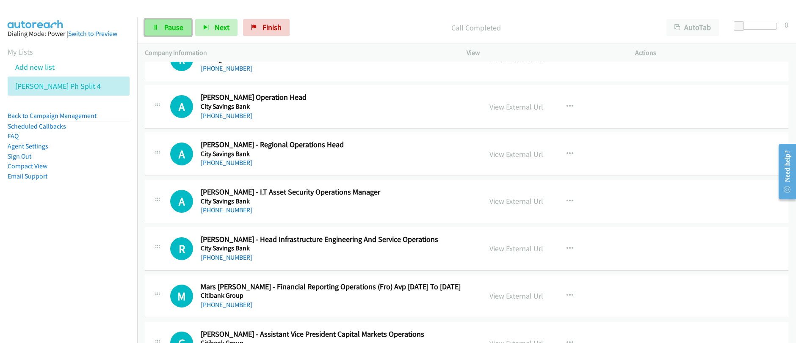
click at [167, 27] on span "Pause" at bounding box center [173, 27] width 19 height 10
click at [571, 249] on button "button" at bounding box center [570, 249] width 23 height 17
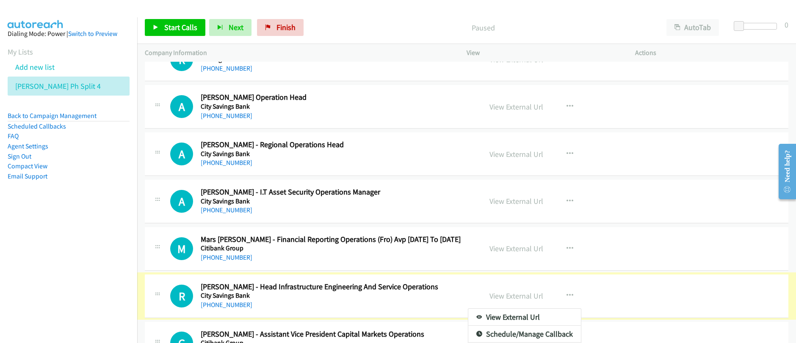
click at [599, 292] on div at bounding box center [398, 171] width 796 height 343
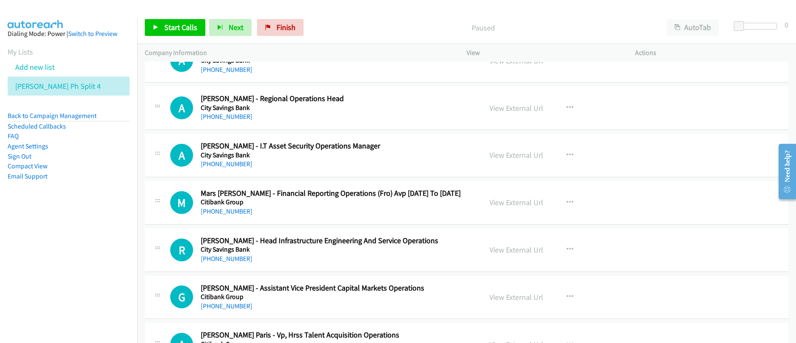
scroll to position [2849, 0]
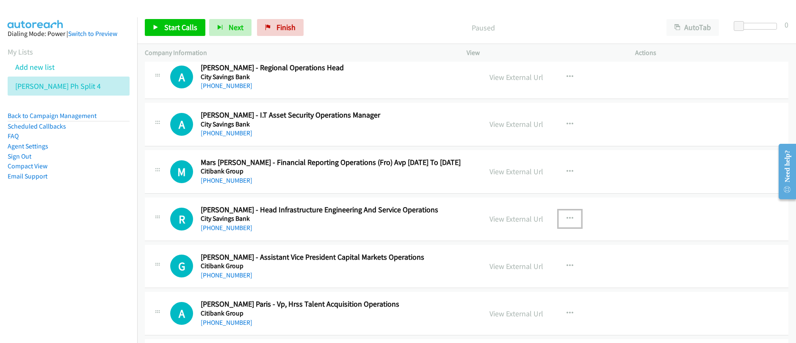
click at [568, 218] on icon "button" at bounding box center [570, 219] width 7 height 7
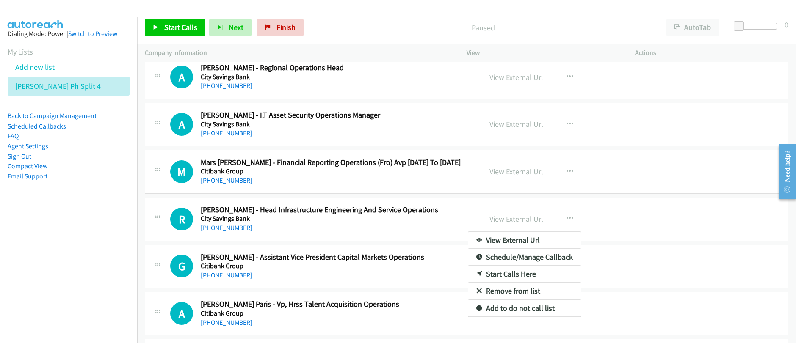
click at [505, 274] on link "Start Calls Here" at bounding box center [524, 274] width 113 height 17
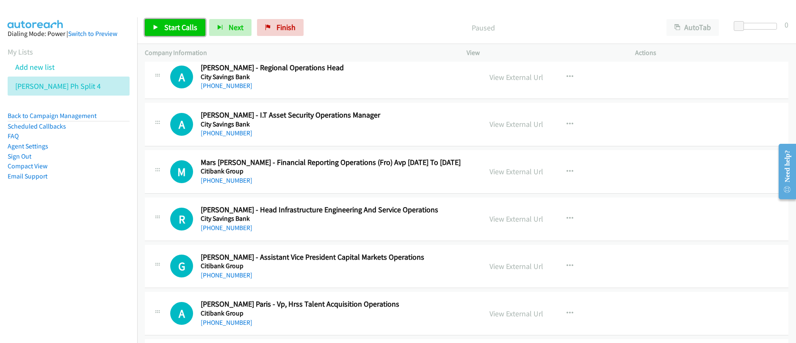
click at [170, 34] on link "Start Calls" at bounding box center [175, 27] width 61 height 17
click at [174, 25] on span "Start Calls" at bounding box center [180, 27] width 33 height 10
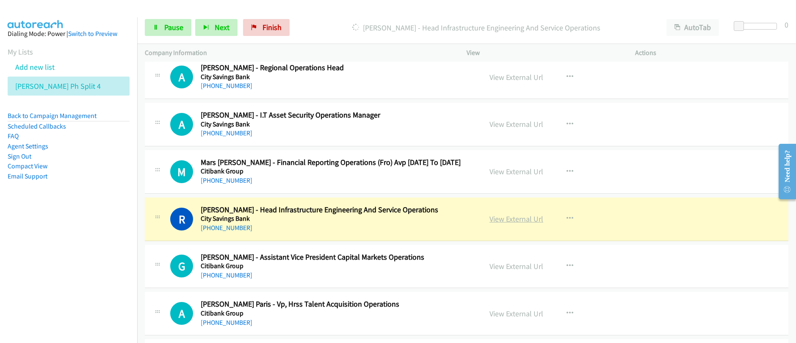
click at [520, 221] on link "View External Url" at bounding box center [516, 219] width 54 height 10
click at [167, 29] on span "Pause" at bounding box center [173, 27] width 19 height 10
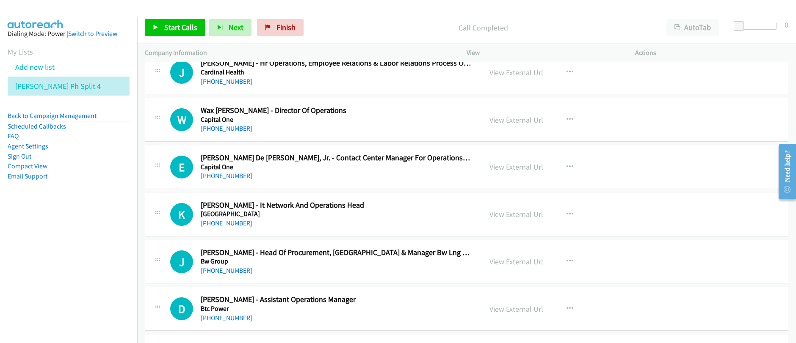
scroll to position [4112, 0]
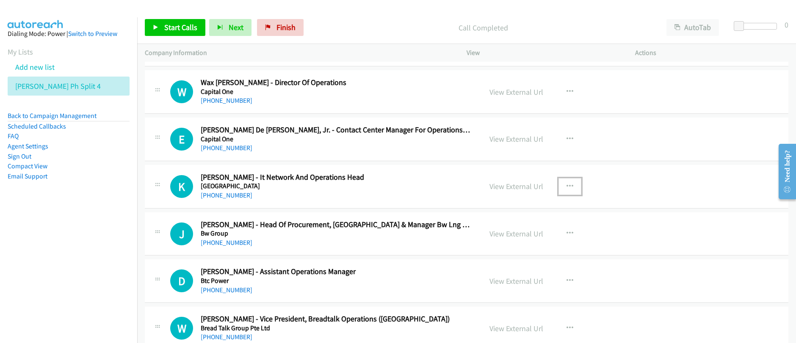
click at [567, 186] on icon "button" at bounding box center [570, 186] width 7 height 7
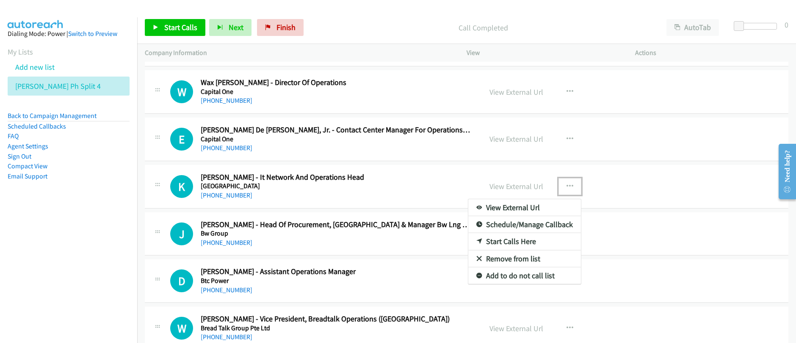
click at [515, 241] on link "Start Calls Here" at bounding box center [524, 241] width 113 height 17
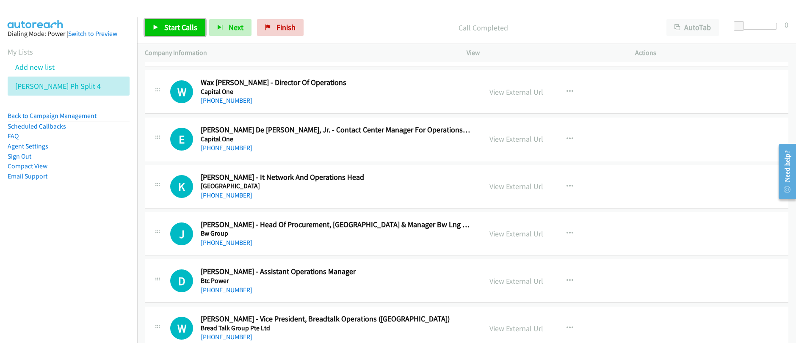
click at [177, 27] on span "Start Calls" at bounding box center [180, 27] width 33 height 10
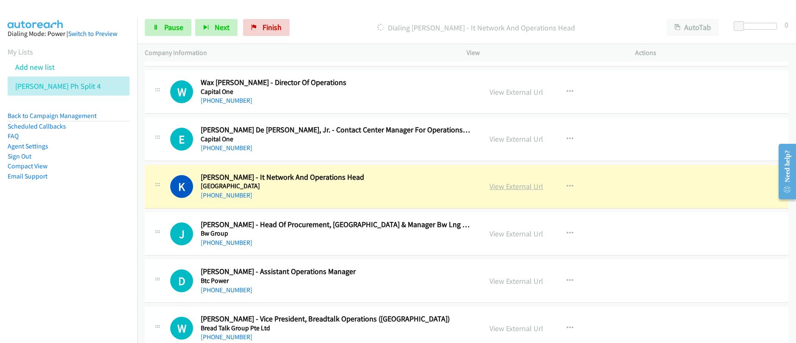
click at [517, 189] on link "View External Url" at bounding box center [516, 187] width 54 height 10
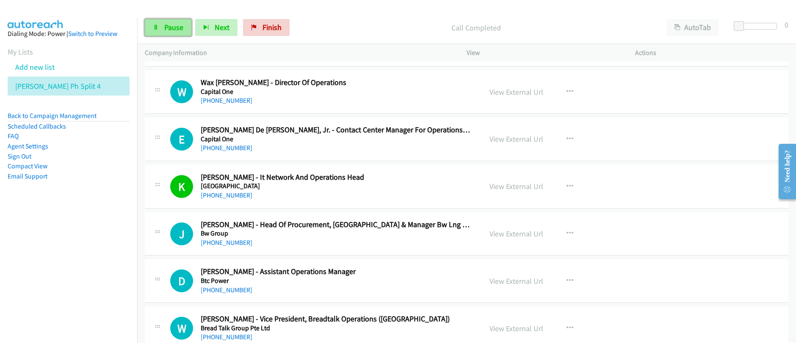
click at [176, 28] on span "Pause" at bounding box center [173, 27] width 19 height 10
click at [169, 31] on span "Start Calls" at bounding box center [161, 40] width 16 height 18
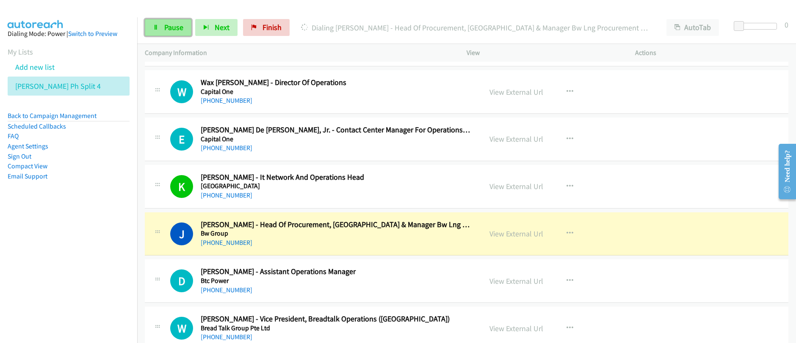
click at [174, 31] on span "Pause" at bounding box center [173, 27] width 19 height 10
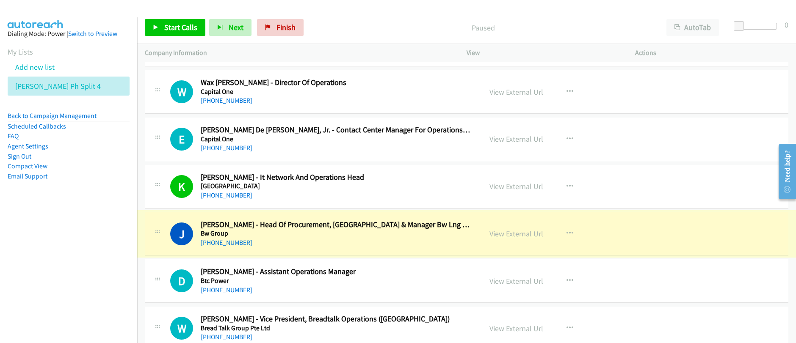
click at [525, 235] on link "View External Url" at bounding box center [516, 234] width 54 height 10
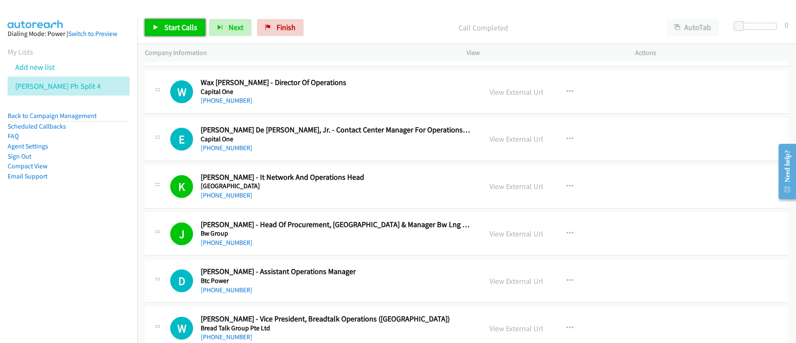
click at [169, 32] on span "Start Calls" at bounding box center [180, 27] width 33 height 10
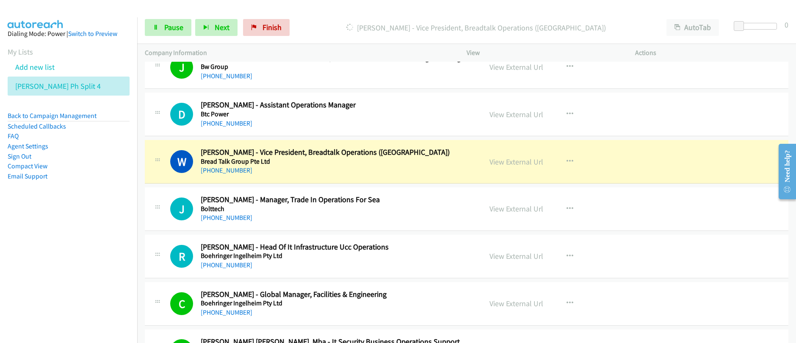
scroll to position [4270, 0]
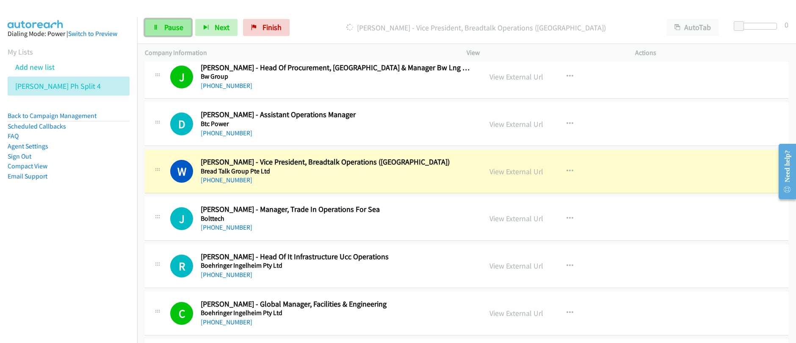
click at [172, 28] on span "Pause" at bounding box center [173, 27] width 19 height 10
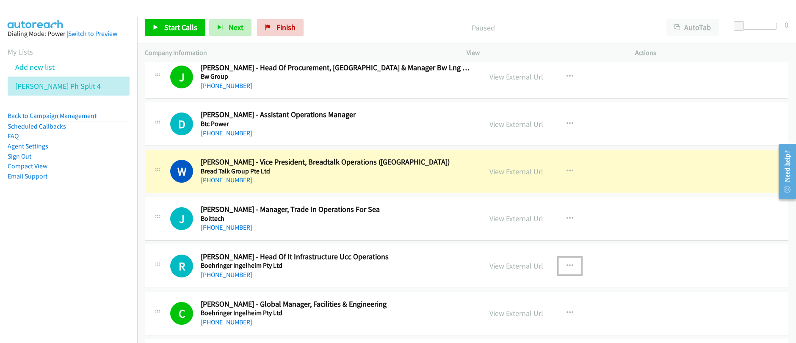
click at [567, 266] on icon "button" at bounding box center [570, 266] width 7 height 7
click at [758, 48] on div at bounding box center [398, 171] width 796 height 343
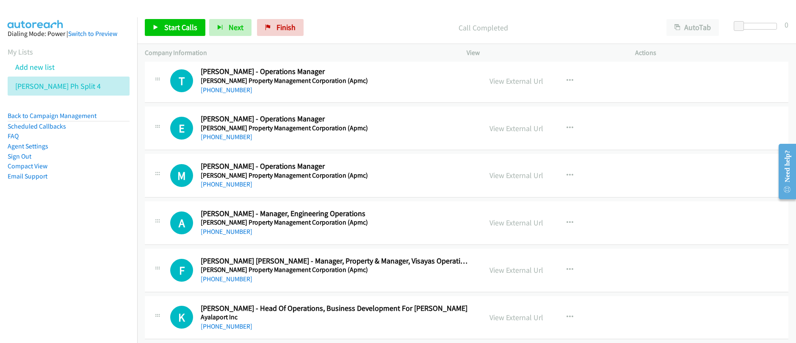
scroll to position [5828, 0]
click at [176, 25] on span "Start Calls" at bounding box center [180, 27] width 33 height 10
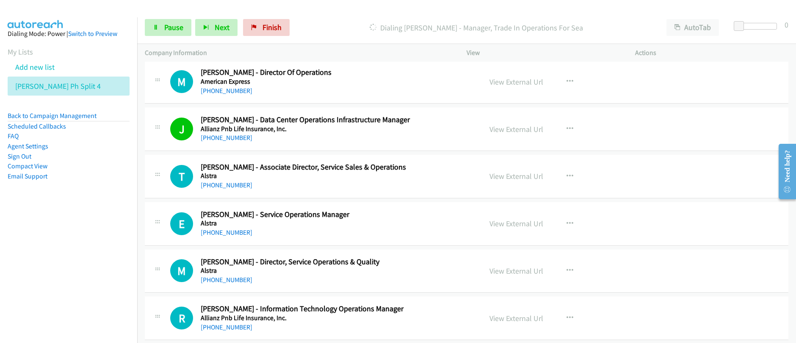
scroll to position [7627, 0]
click at [181, 27] on span "Pause" at bounding box center [173, 27] width 19 height 10
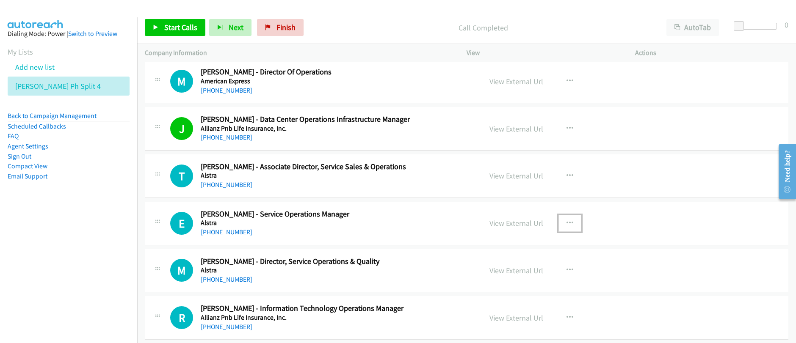
click at [567, 224] on icon "button" at bounding box center [570, 223] width 7 height 7
click at [0, 0] on div at bounding box center [0, 0] width 0 height 0
click at [570, 222] on icon "button" at bounding box center [570, 223] width 7 height 7
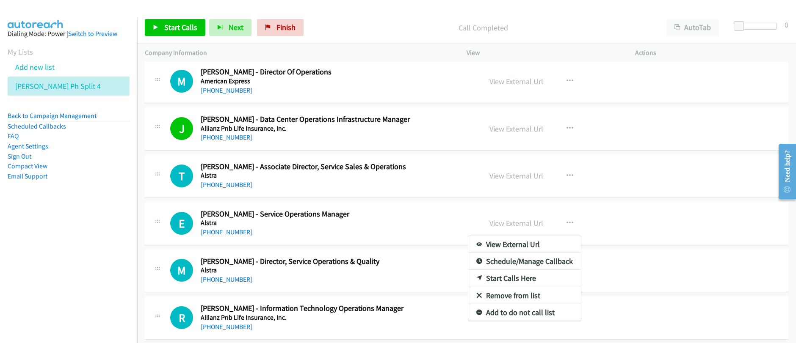
click at [509, 276] on link "Start Calls Here" at bounding box center [524, 278] width 113 height 17
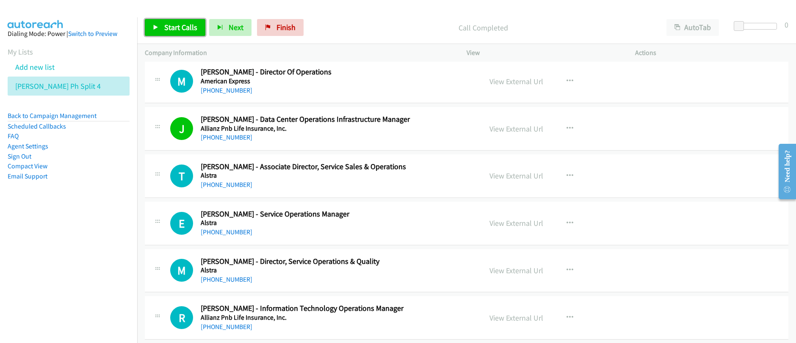
click at [173, 25] on span "Start Calls" at bounding box center [180, 27] width 33 height 10
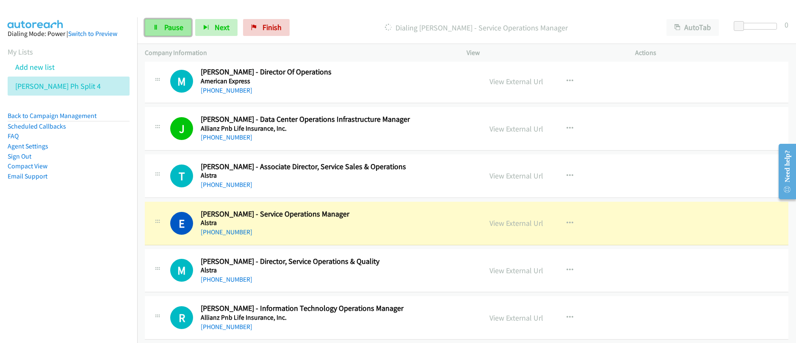
click at [165, 31] on span "Pause" at bounding box center [173, 27] width 19 height 10
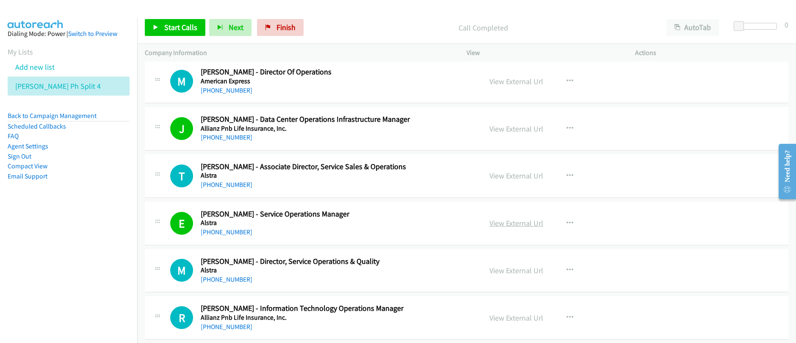
click at [521, 224] on link "View External Url" at bounding box center [516, 223] width 54 height 10
click at [0, 0] on div "Start Calls Pause Next Finish Call Completed AutoTab AutoTab 0 Company Informat…" at bounding box center [398, 0] width 796 height 0
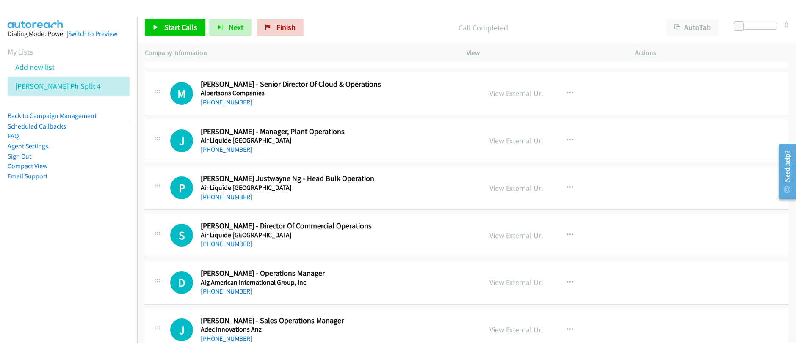
scroll to position [8032, 0]
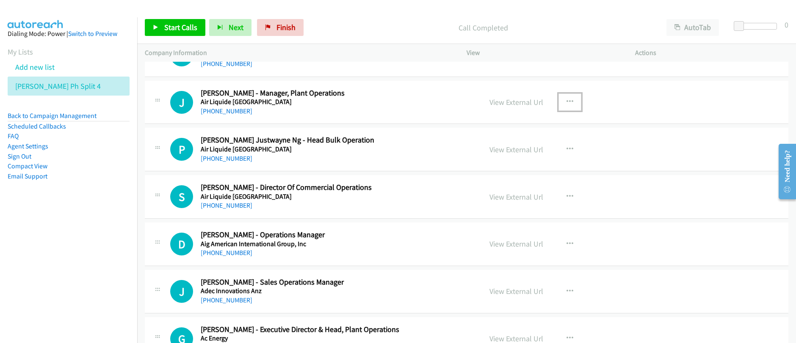
click at [567, 102] on icon "button" at bounding box center [570, 102] width 7 height 7
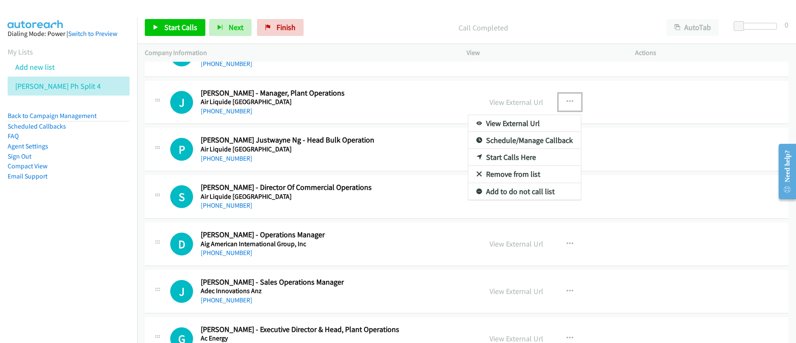
click at [507, 157] on link "Start Calls Here" at bounding box center [524, 157] width 113 height 17
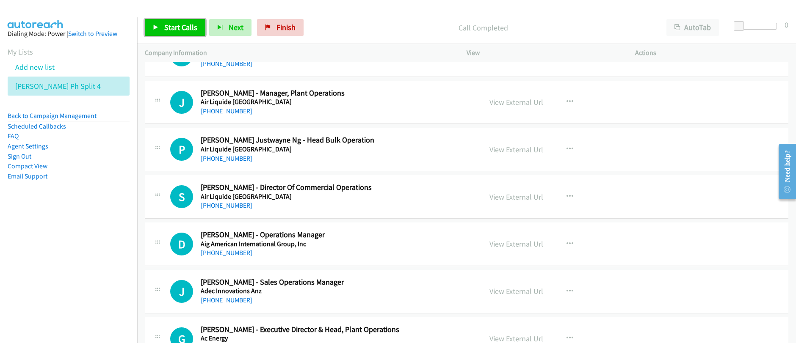
click at [178, 25] on span "Start Calls" at bounding box center [180, 27] width 33 height 10
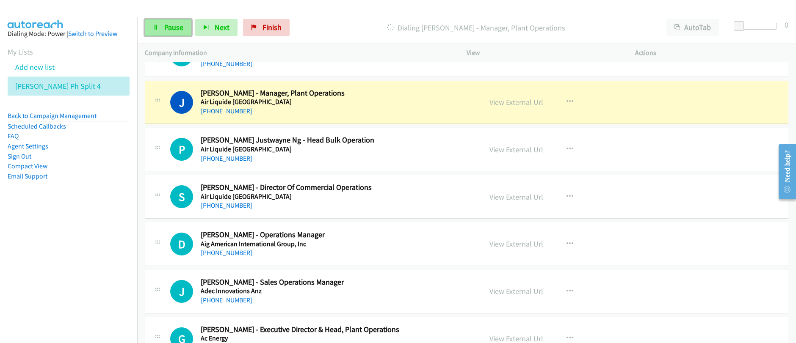
click at [173, 28] on span "Pause" at bounding box center [173, 27] width 19 height 10
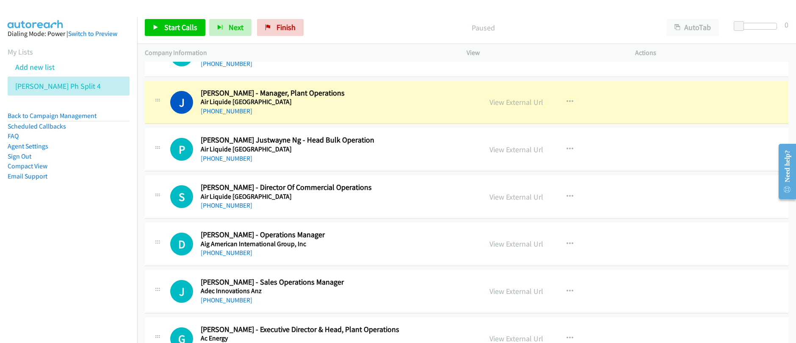
click at [401, 33] on div "Paused" at bounding box center [482, 27] width 351 height 17
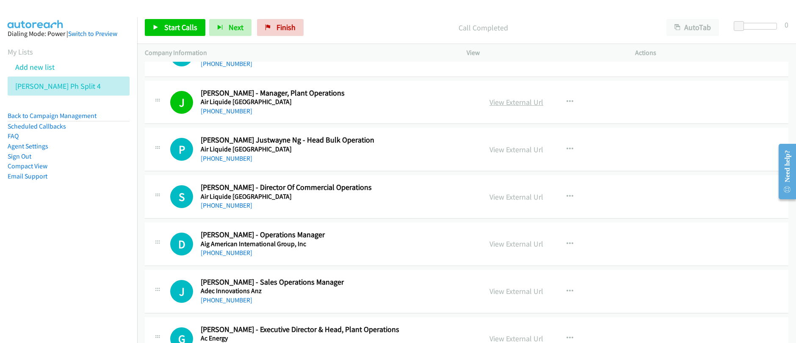
click at [516, 105] on link "View External Url" at bounding box center [516, 102] width 54 height 10
click at [511, 105] on link "View External Url" at bounding box center [516, 102] width 54 height 10
